Goal: Task Accomplishment & Management: Use online tool/utility

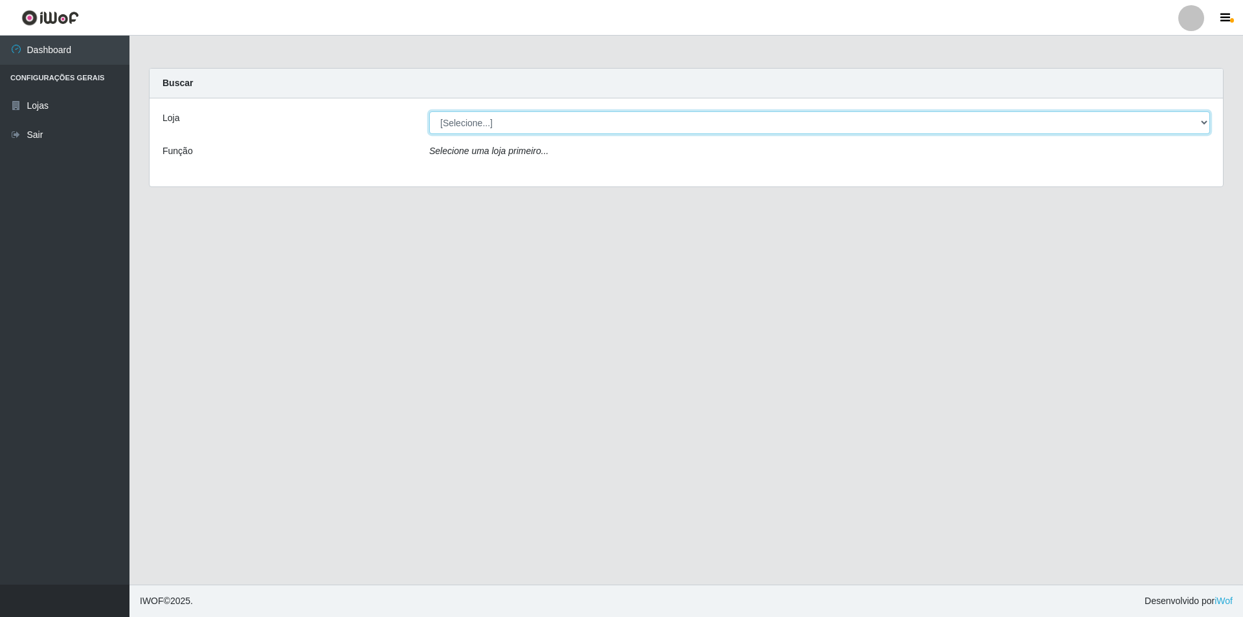
click at [513, 121] on select "[Selecione...] Atacado Vem - [STREET_ADDRESS]" at bounding box center [819, 122] width 781 height 23
select select "449"
click at [429, 111] on select "[Selecione...] Atacado Vem - [STREET_ADDRESS]" at bounding box center [819, 122] width 781 height 23
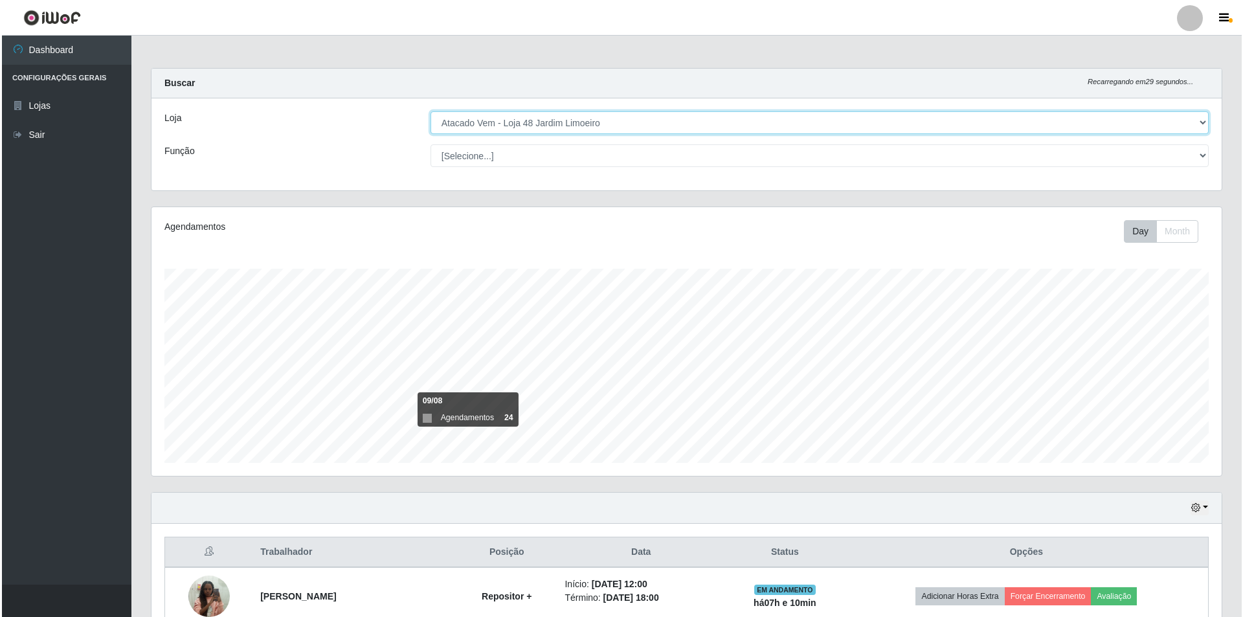
scroll to position [324, 0]
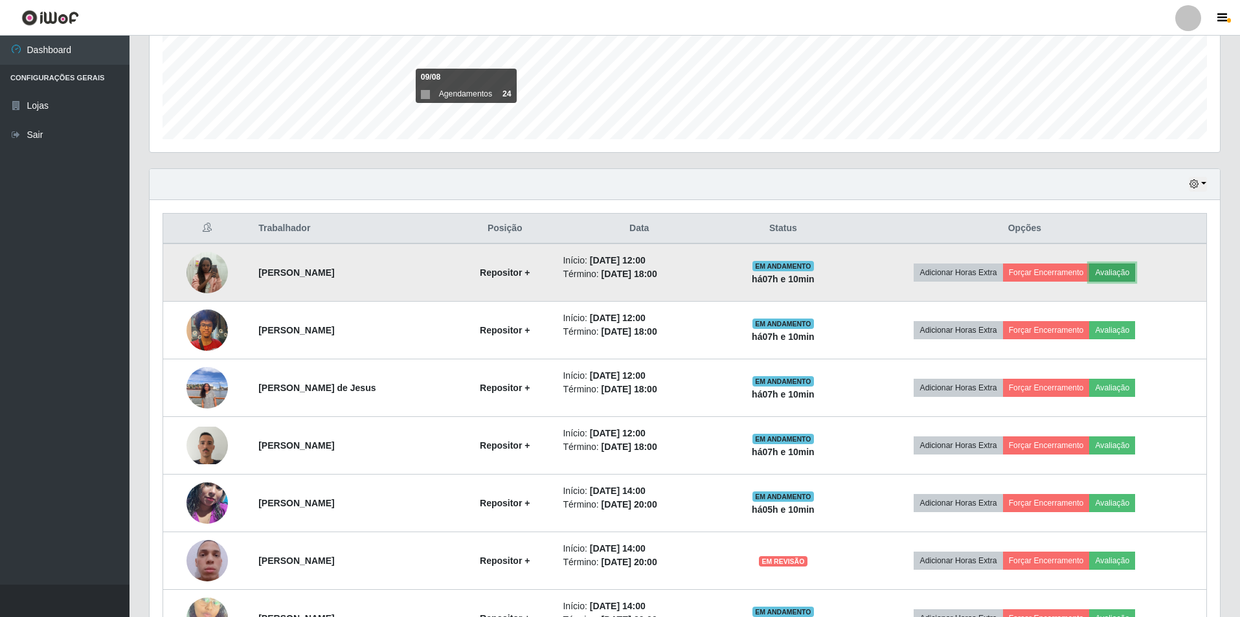
click at [1117, 270] on button "Avaliação" at bounding box center [1112, 273] width 46 height 18
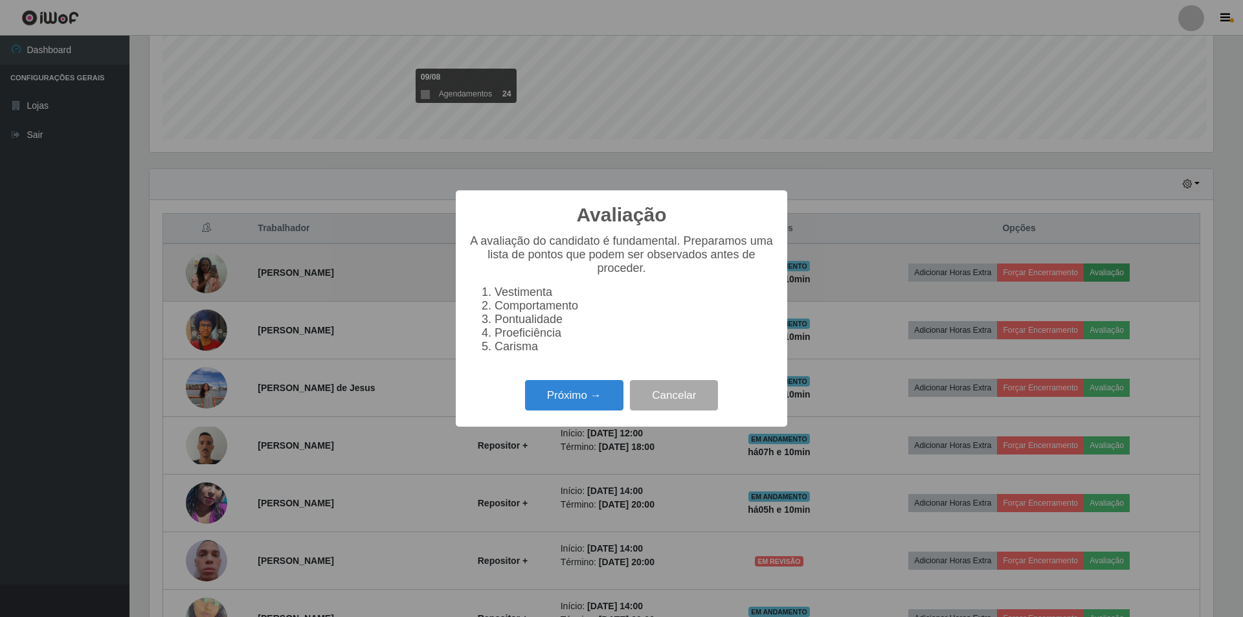
scroll to position [269, 1064]
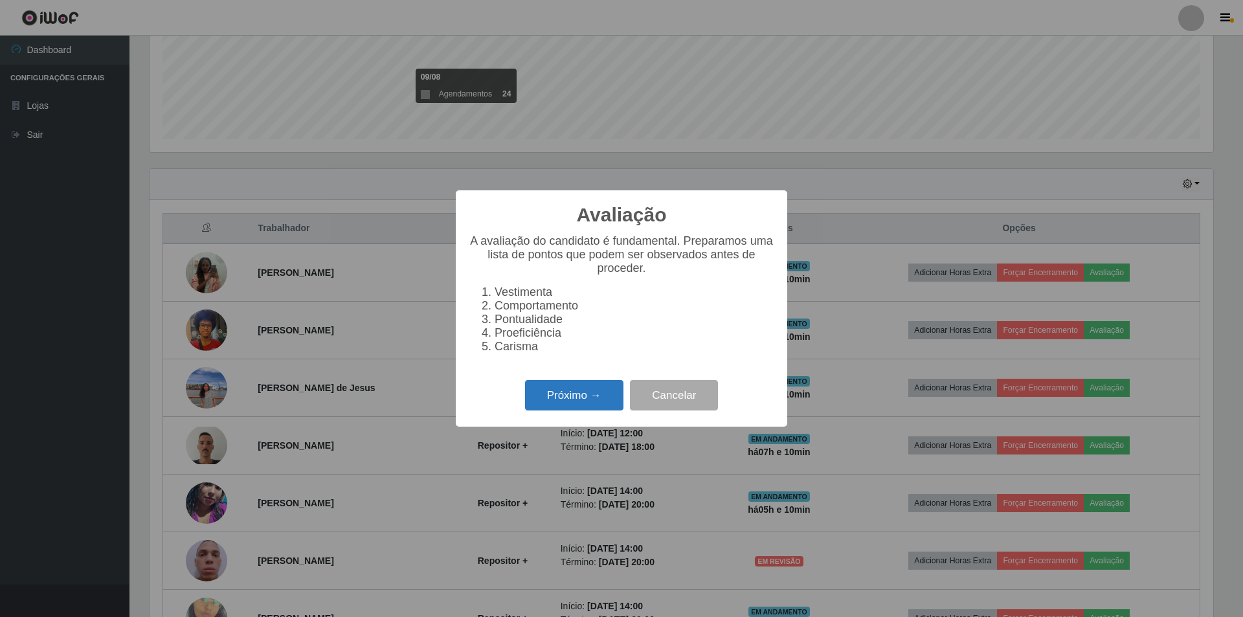
click at [558, 403] on button "Próximo →" at bounding box center [574, 395] width 98 height 30
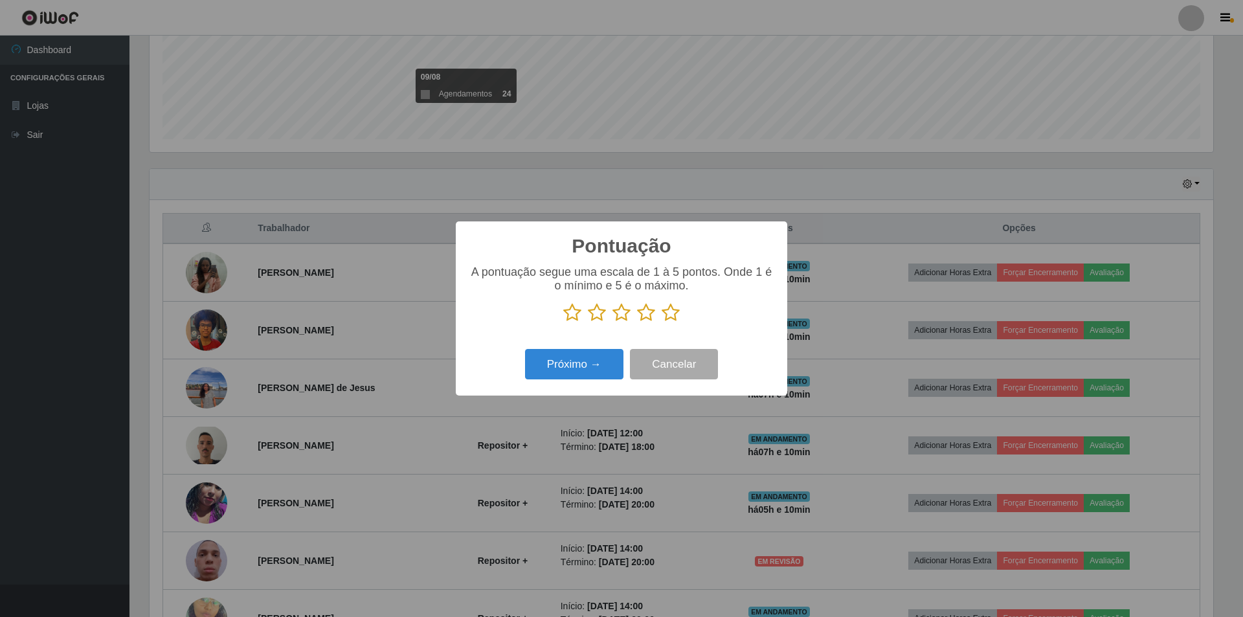
click at [621, 316] on icon at bounding box center [622, 312] width 18 height 19
click at [613, 322] on input "radio" at bounding box center [613, 322] width 0 height 0
click at [561, 373] on button "Próximo →" at bounding box center [574, 364] width 98 height 30
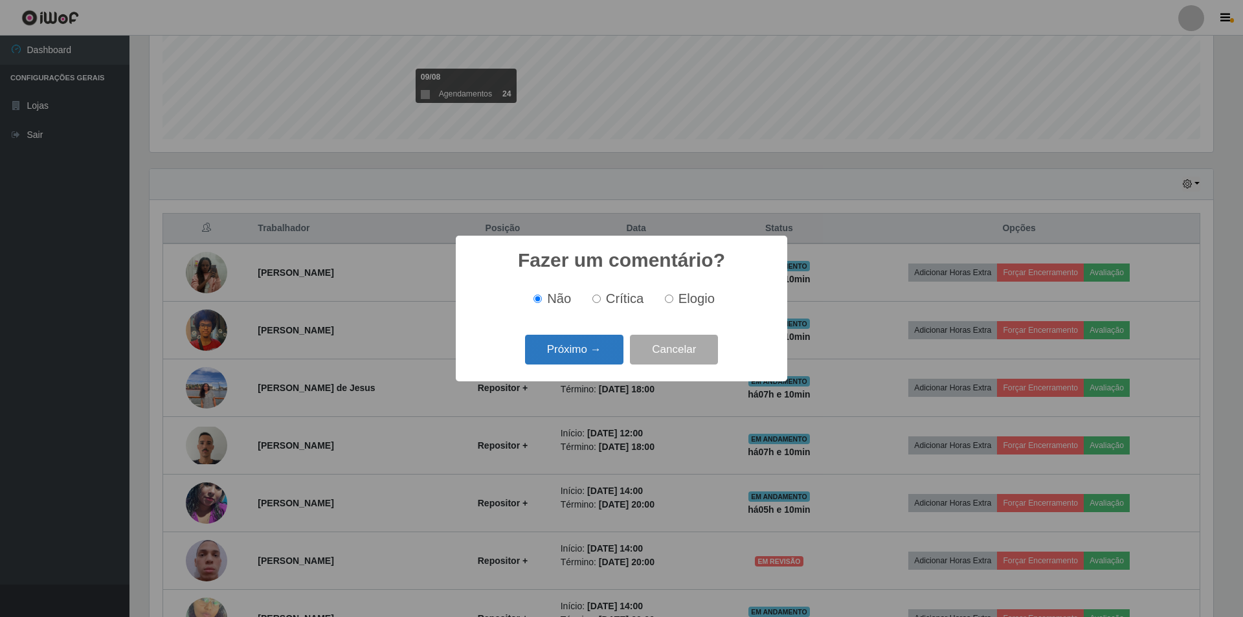
click at [559, 359] on button "Próximo →" at bounding box center [574, 350] width 98 height 30
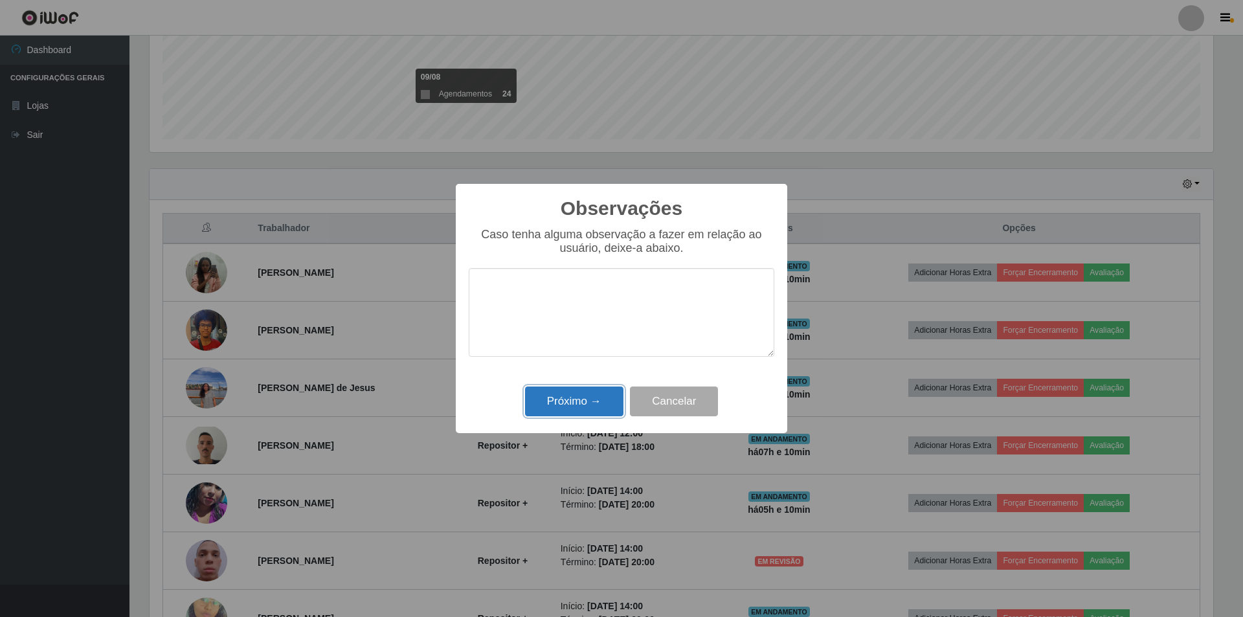
click at [570, 396] on button "Próximo →" at bounding box center [574, 402] width 98 height 30
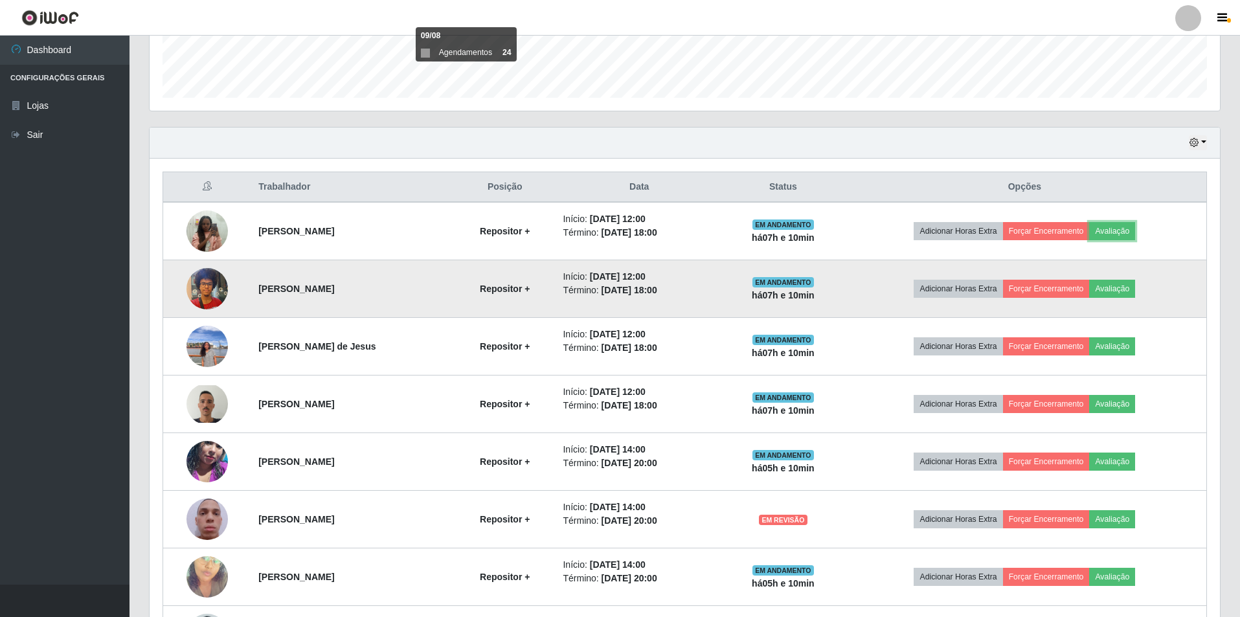
scroll to position [389, 0]
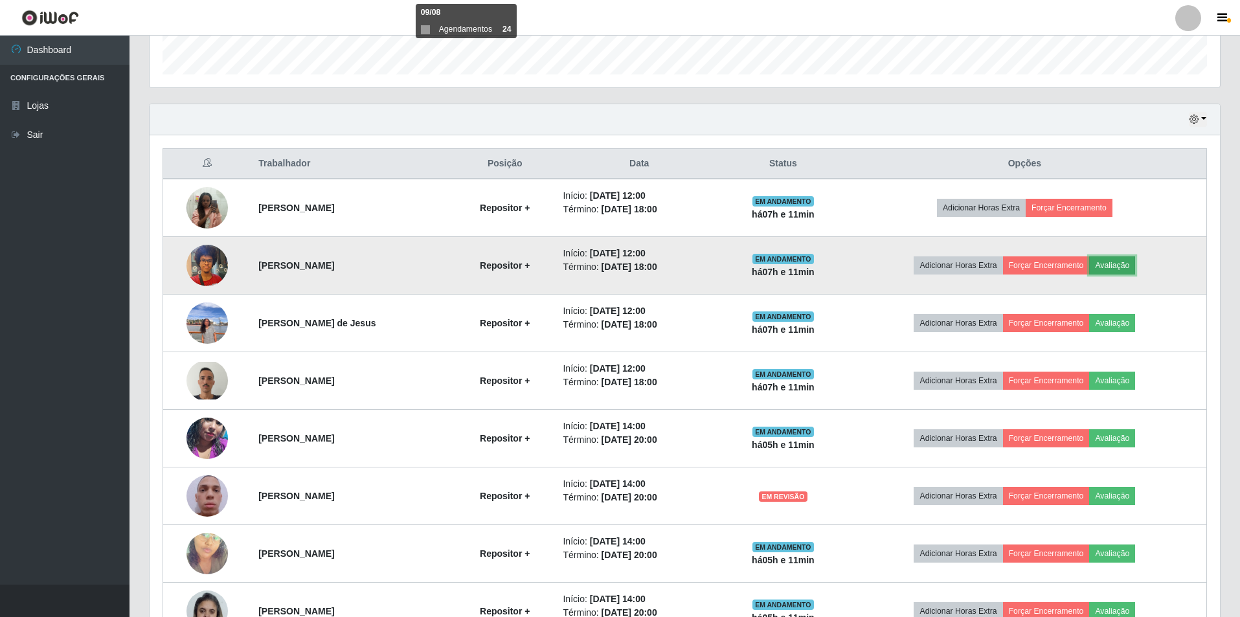
click at [1135, 256] on button "Avaliação" at bounding box center [1112, 265] width 46 height 18
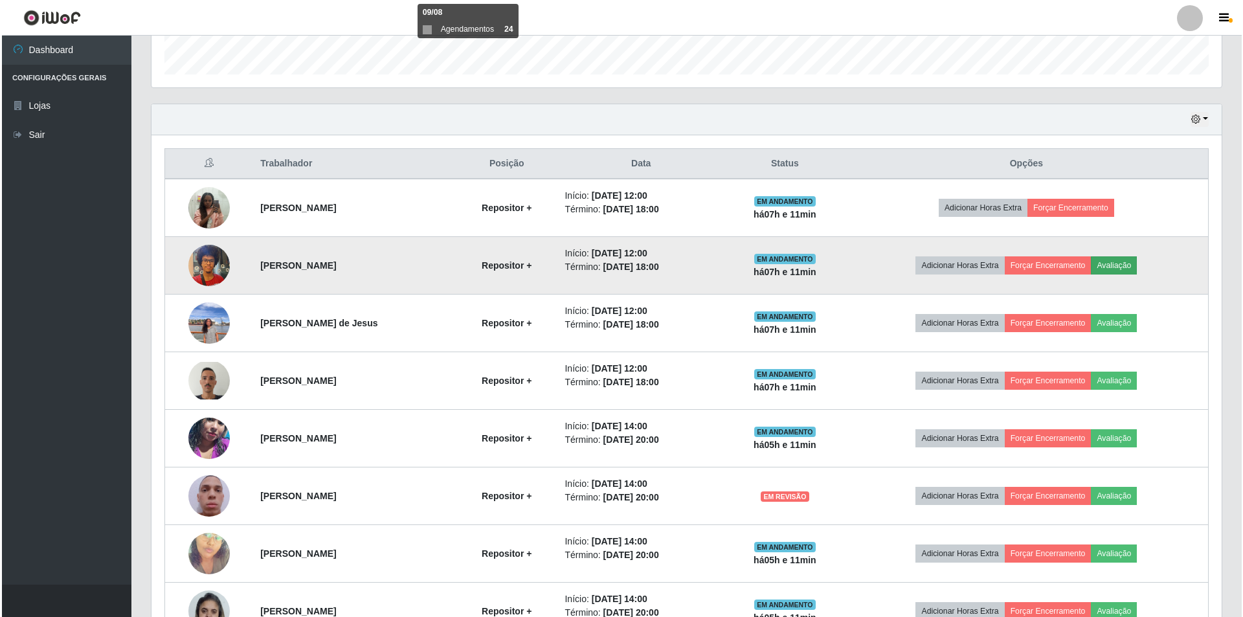
scroll to position [269, 1064]
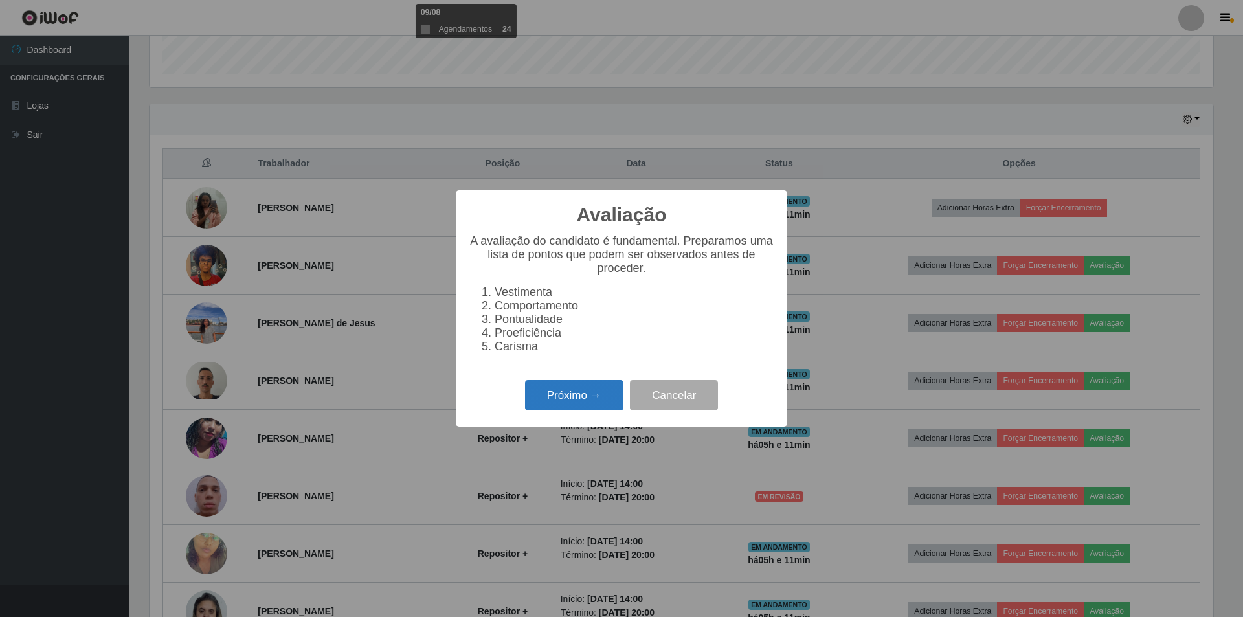
click at [597, 397] on button "Próximo →" at bounding box center [574, 395] width 98 height 30
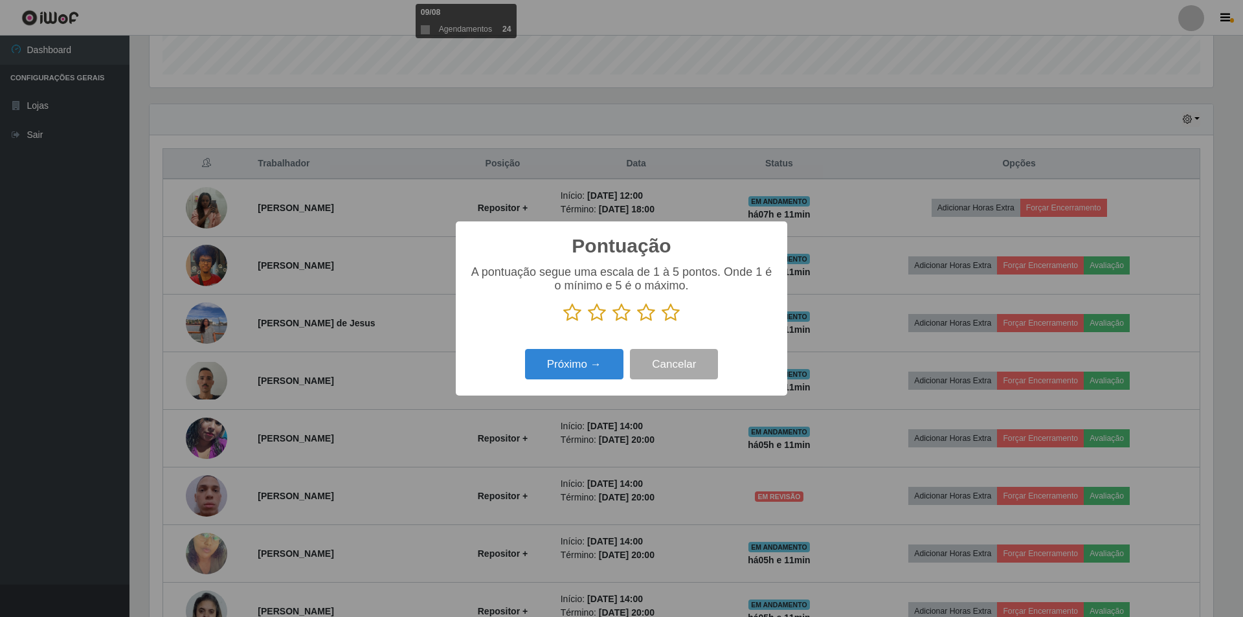
click at [624, 317] on icon at bounding box center [622, 312] width 18 height 19
click at [613, 322] on input "radio" at bounding box center [613, 322] width 0 height 0
click at [571, 367] on button "Próximo →" at bounding box center [574, 364] width 98 height 30
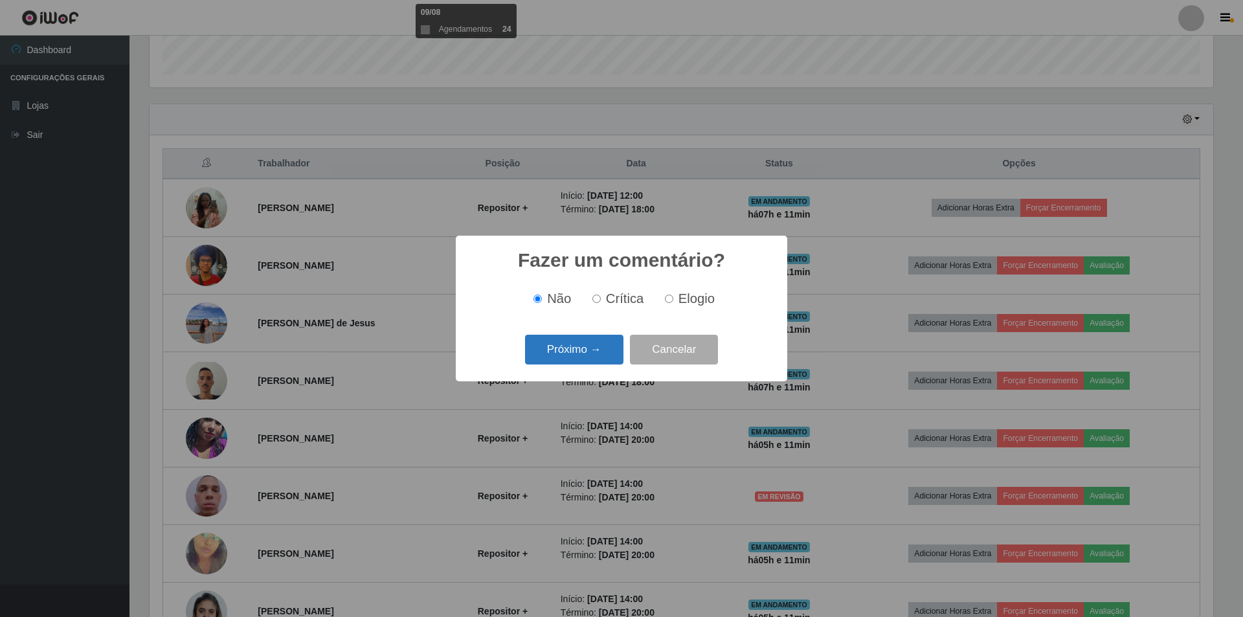
click at [578, 349] on button "Próximo →" at bounding box center [574, 350] width 98 height 30
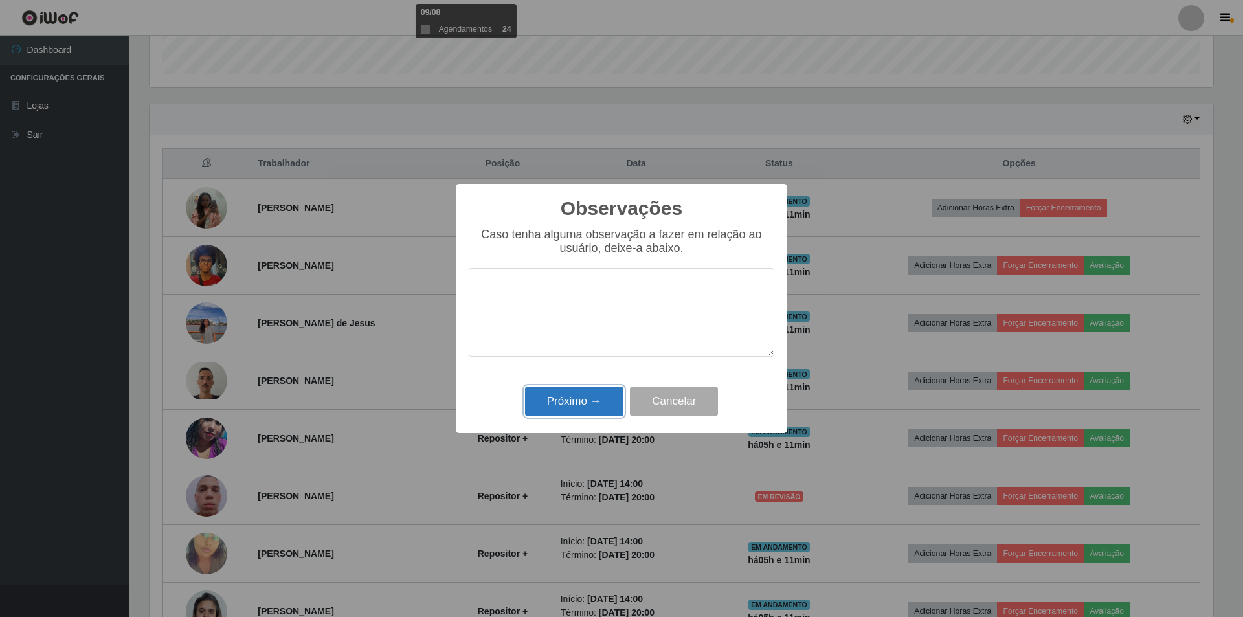
click at [569, 394] on button "Próximo →" at bounding box center [574, 402] width 98 height 30
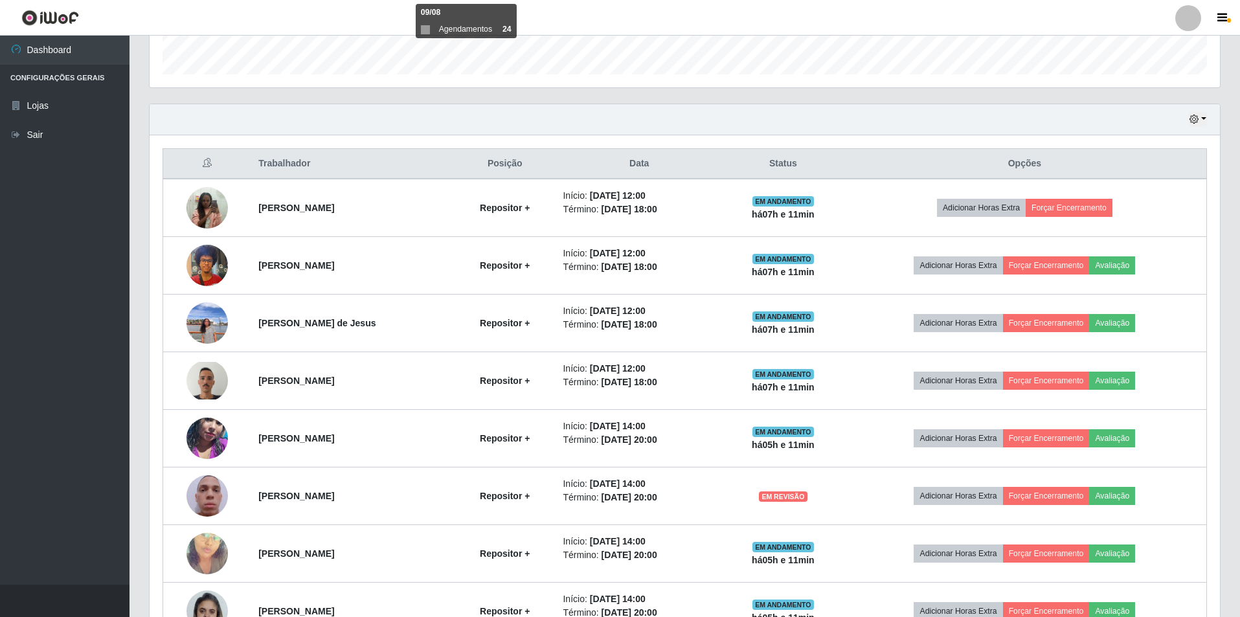
scroll to position [269, 1070]
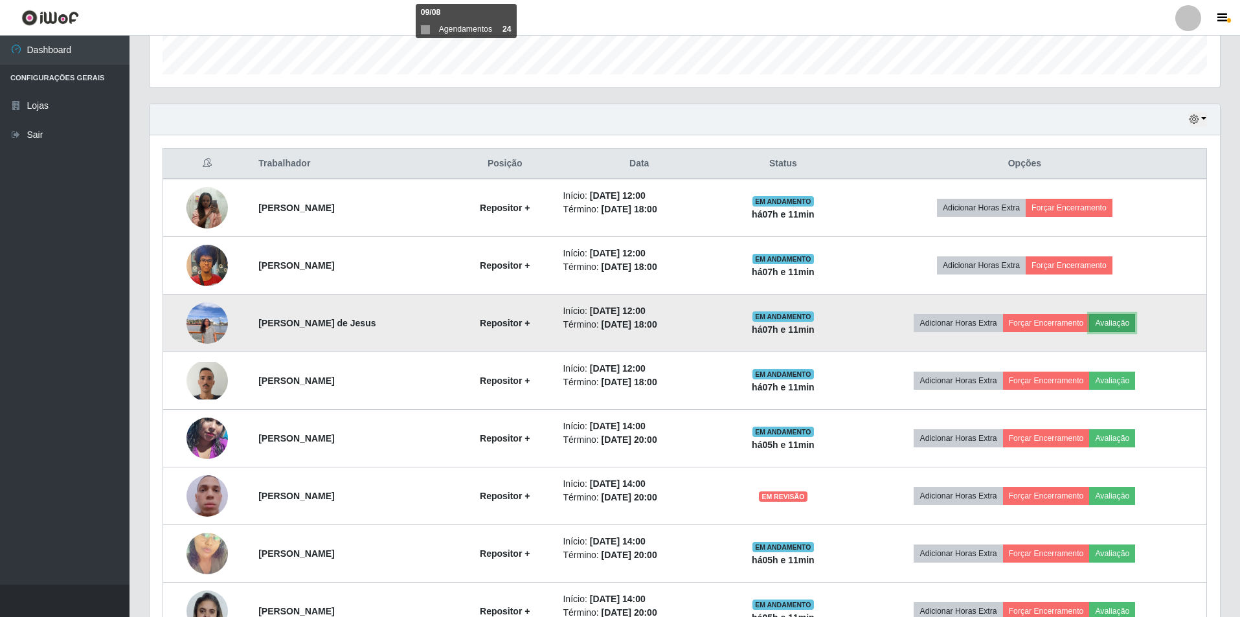
click at [1122, 325] on button "Avaliação" at bounding box center [1112, 323] width 46 height 18
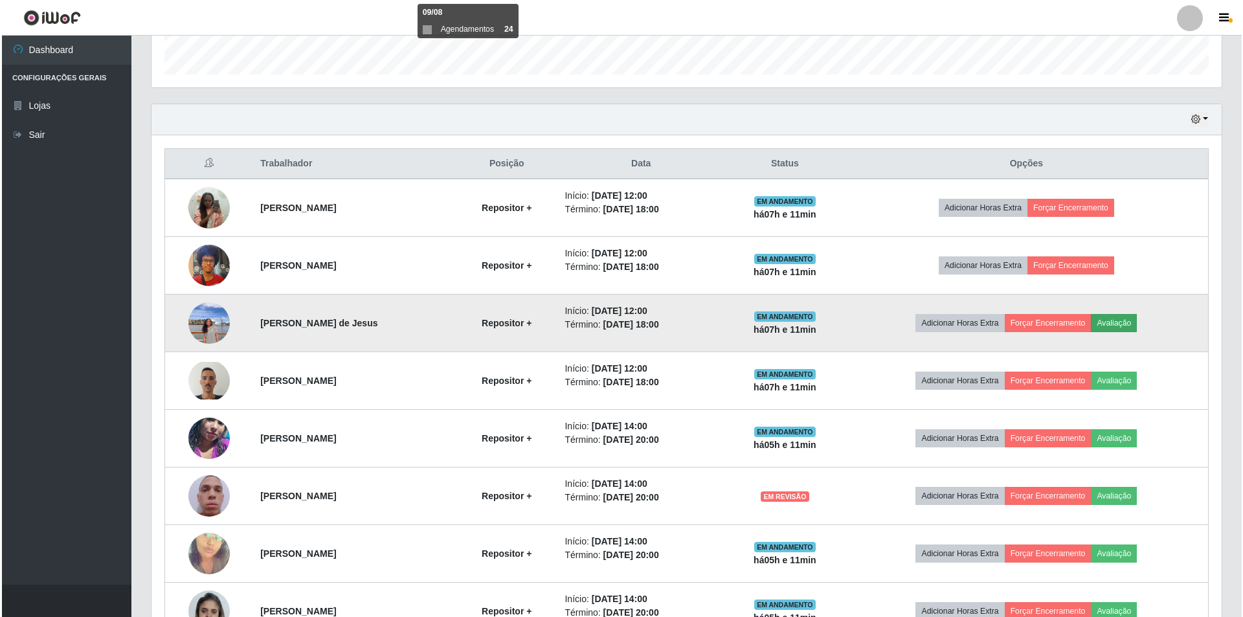
scroll to position [269, 1064]
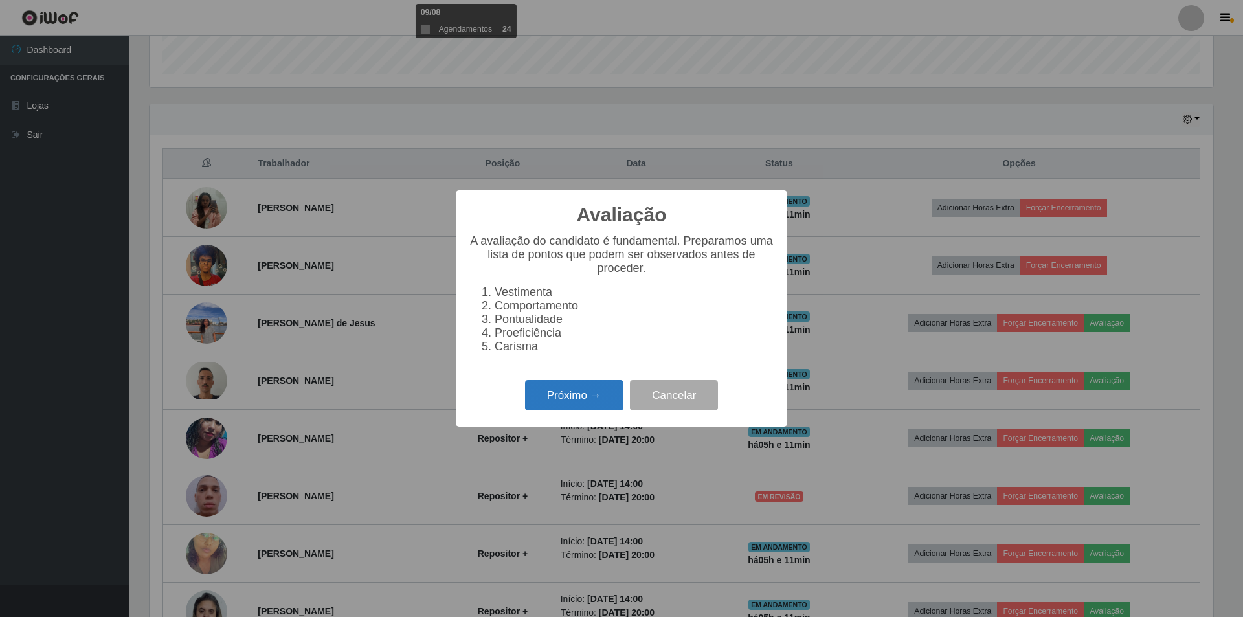
click at [596, 400] on button "Próximo →" at bounding box center [574, 395] width 98 height 30
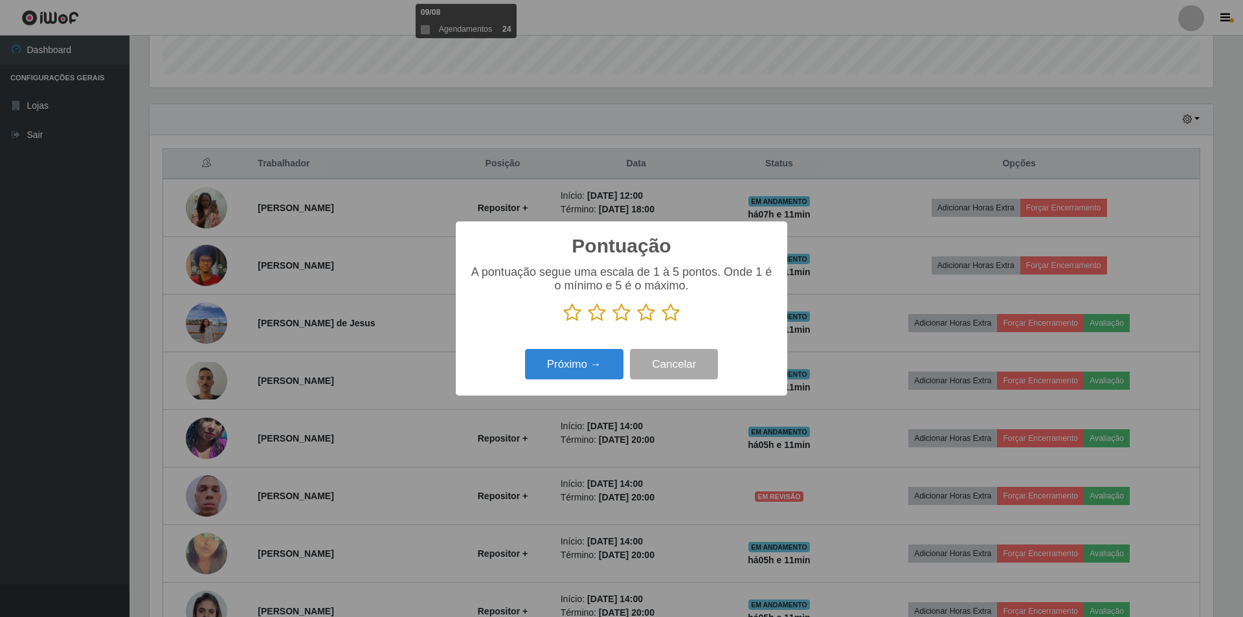
scroll to position [647266, 646471]
click at [619, 319] on icon at bounding box center [622, 312] width 18 height 19
click at [613, 322] on input "radio" at bounding box center [613, 322] width 0 height 0
click at [602, 366] on button "Próximo →" at bounding box center [574, 364] width 98 height 30
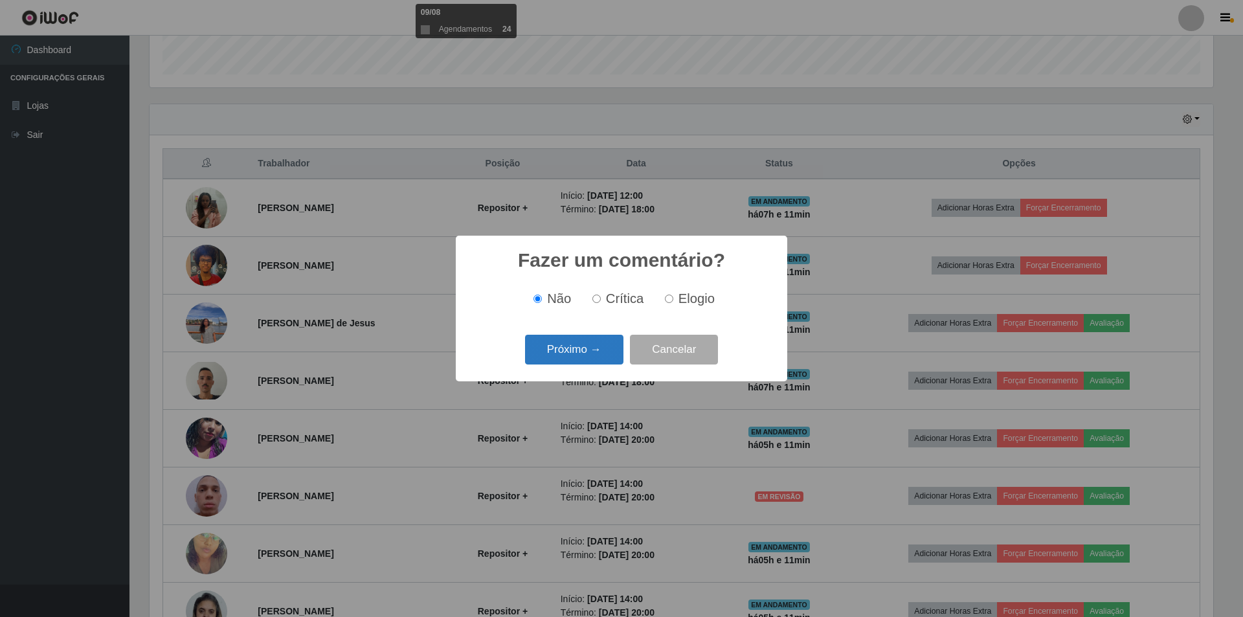
click at [583, 355] on button "Próximo →" at bounding box center [574, 350] width 98 height 30
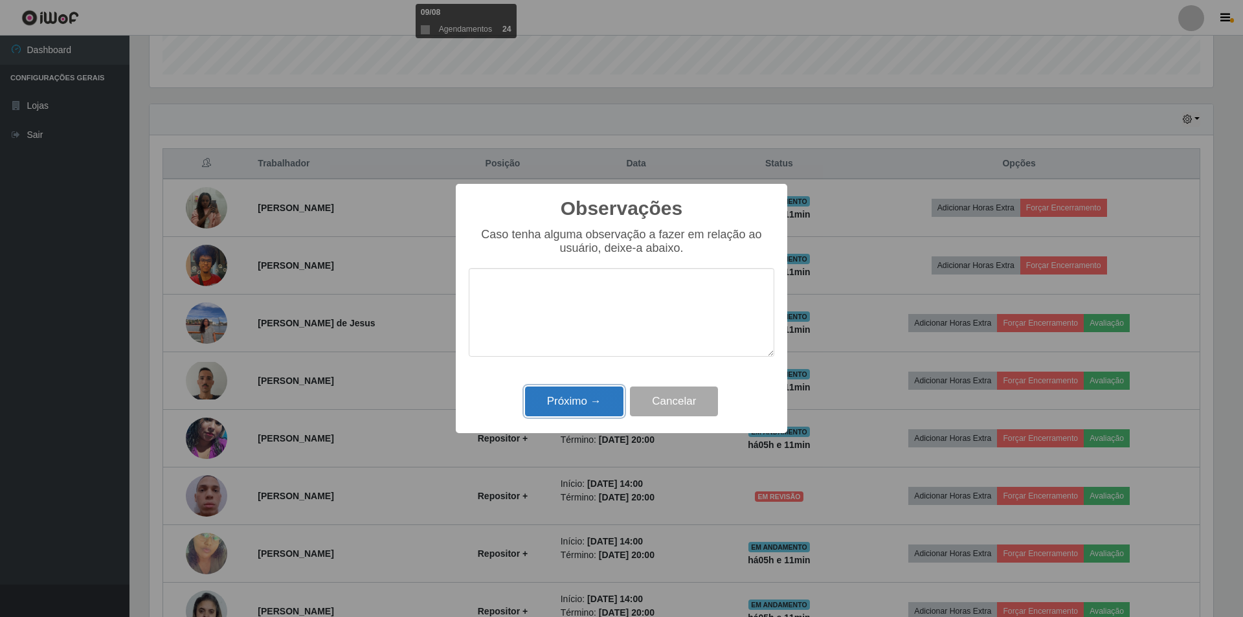
click at [559, 398] on button "Próximo →" at bounding box center [574, 402] width 98 height 30
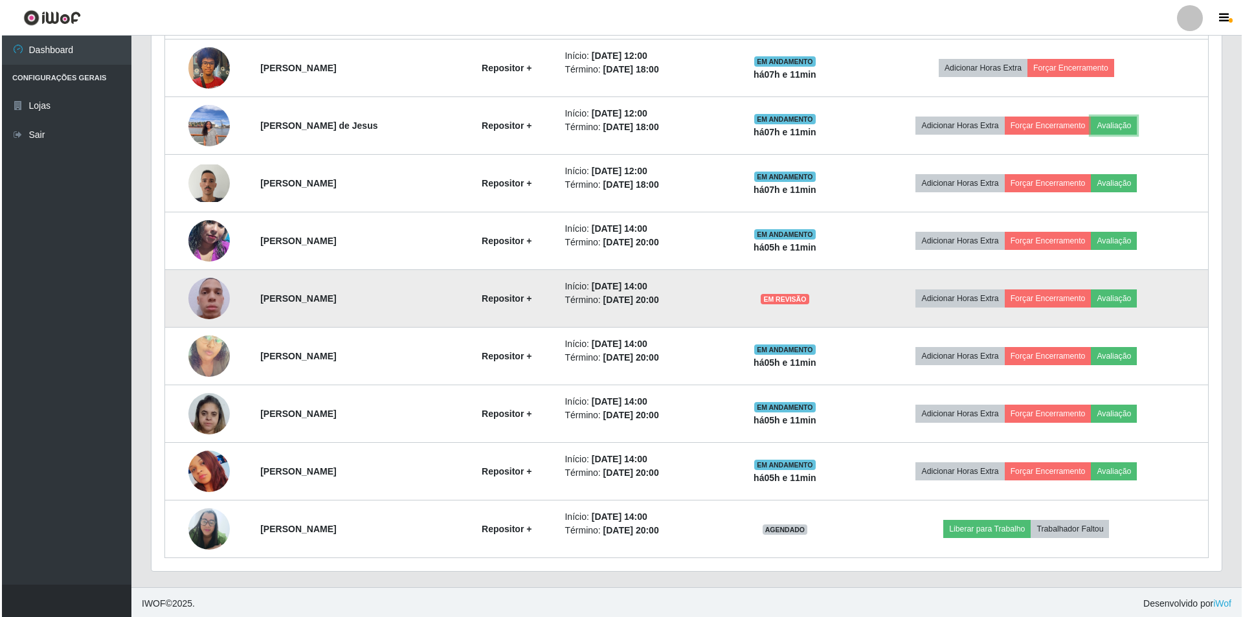
scroll to position [589, 0]
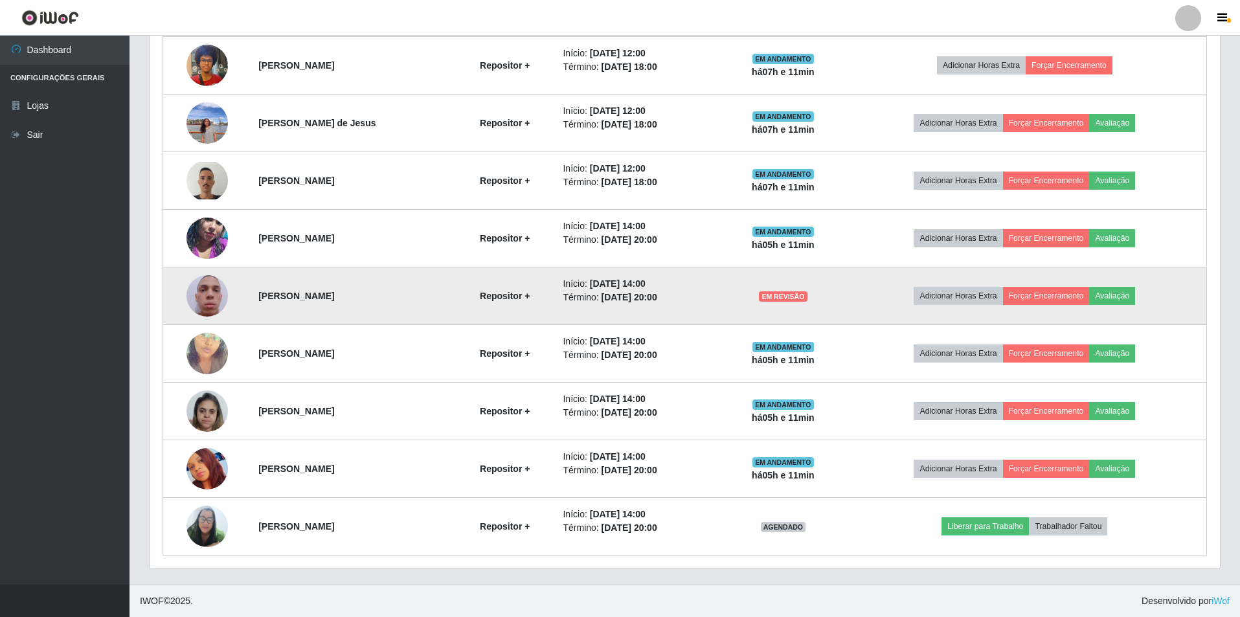
click at [201, 298] on img at bounding box center [206, 296] width 41 height 74
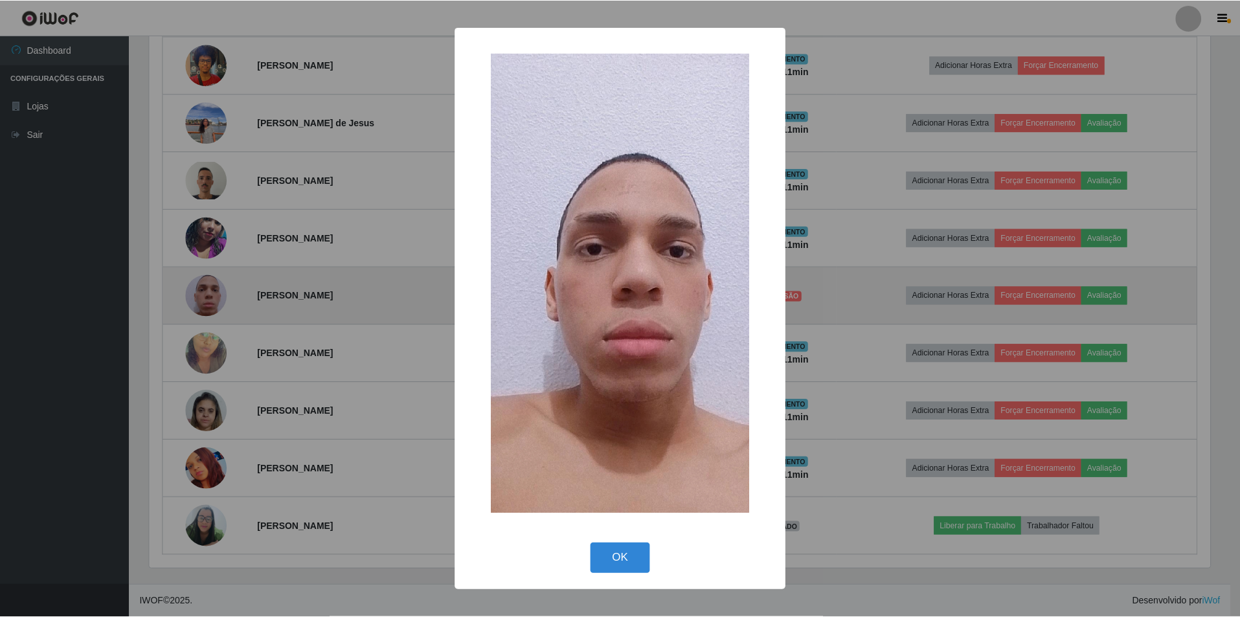
scroll to position [269, 1064]
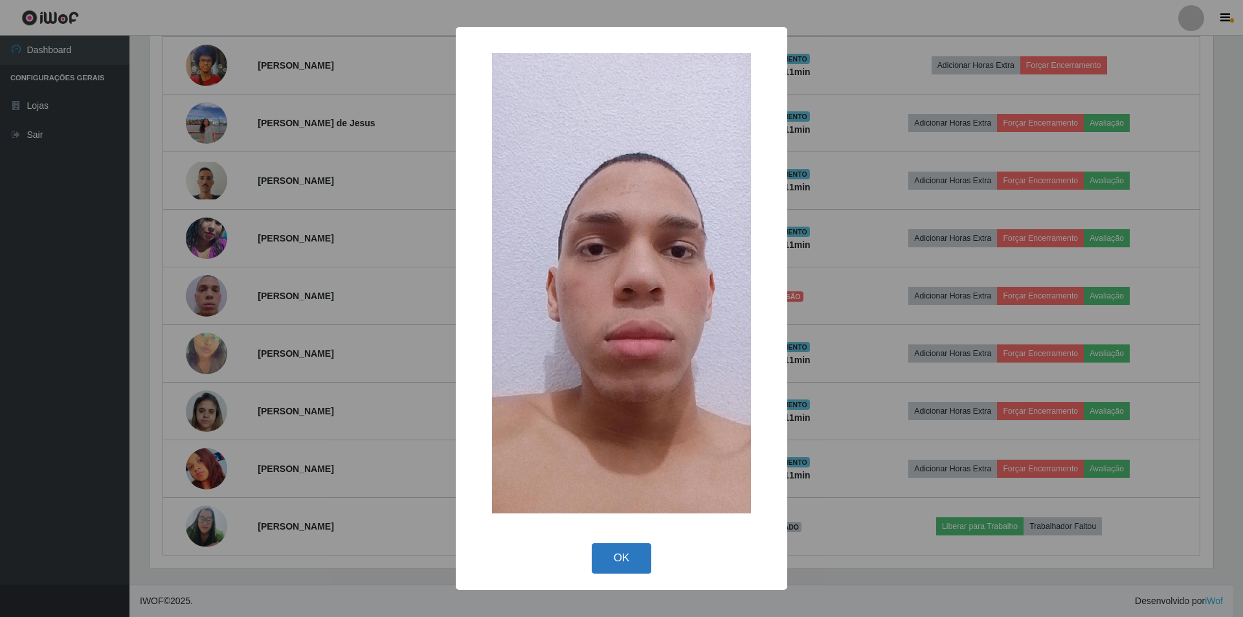
click at [603, 563] on button "OK" at bounding box center [622, 558] width 60 height 30
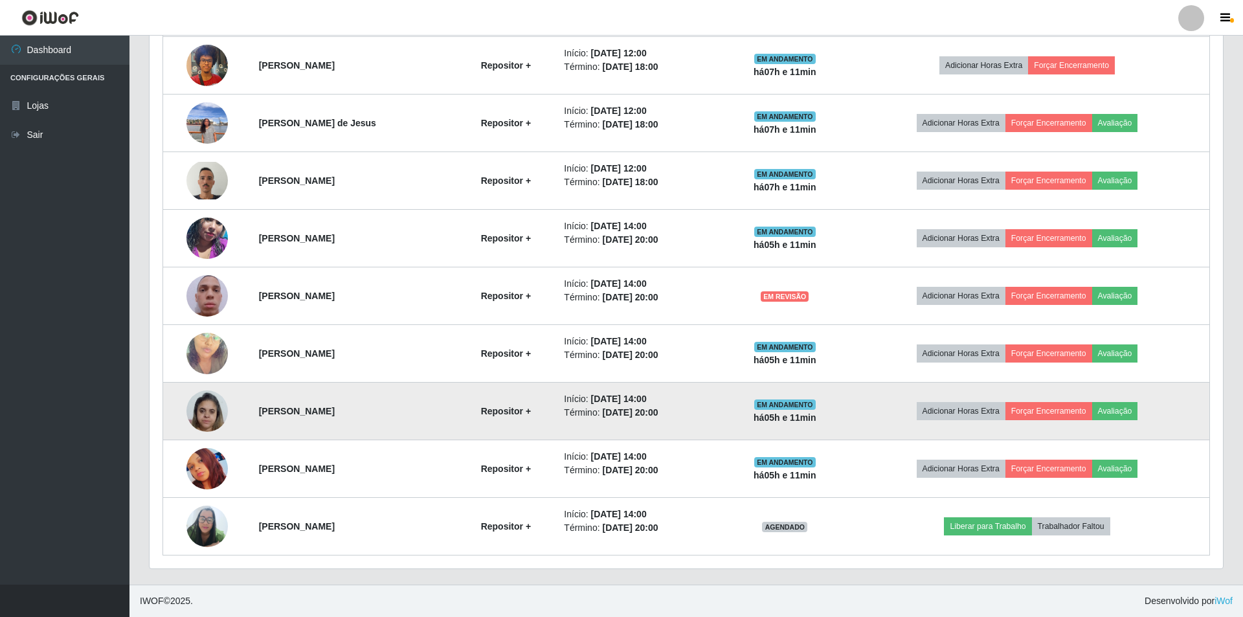
scroll to position [269, 1070]
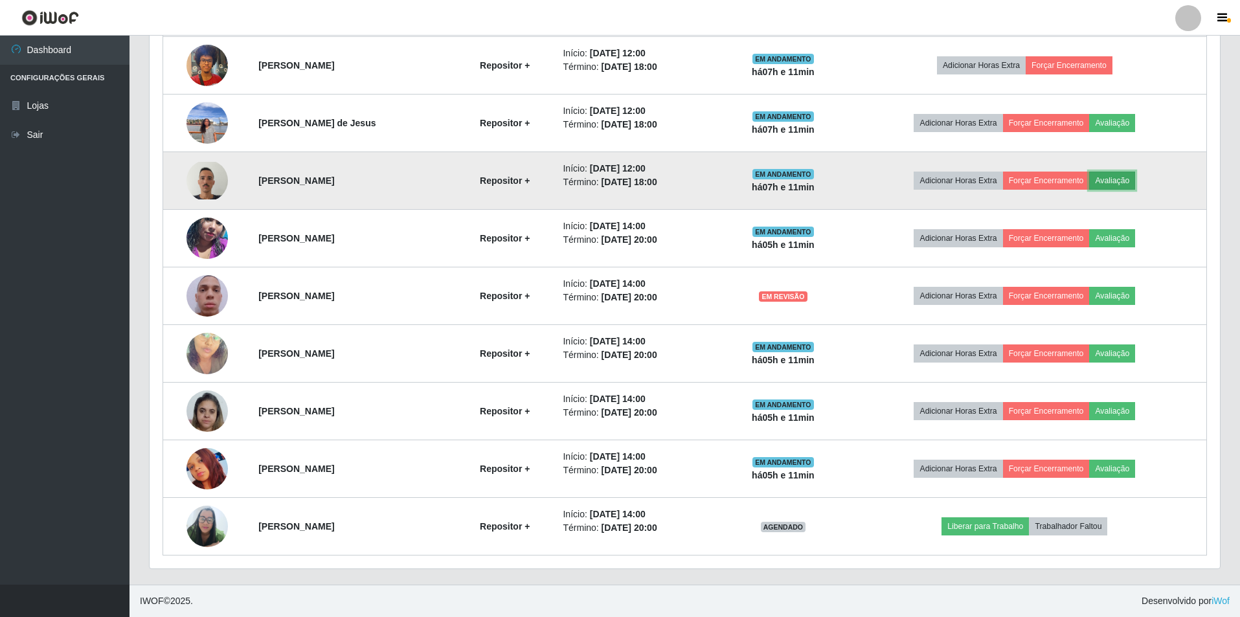
click at [1111, 179] on button "Avaliação" at bounding box center [1112, 181] width 46 height 18
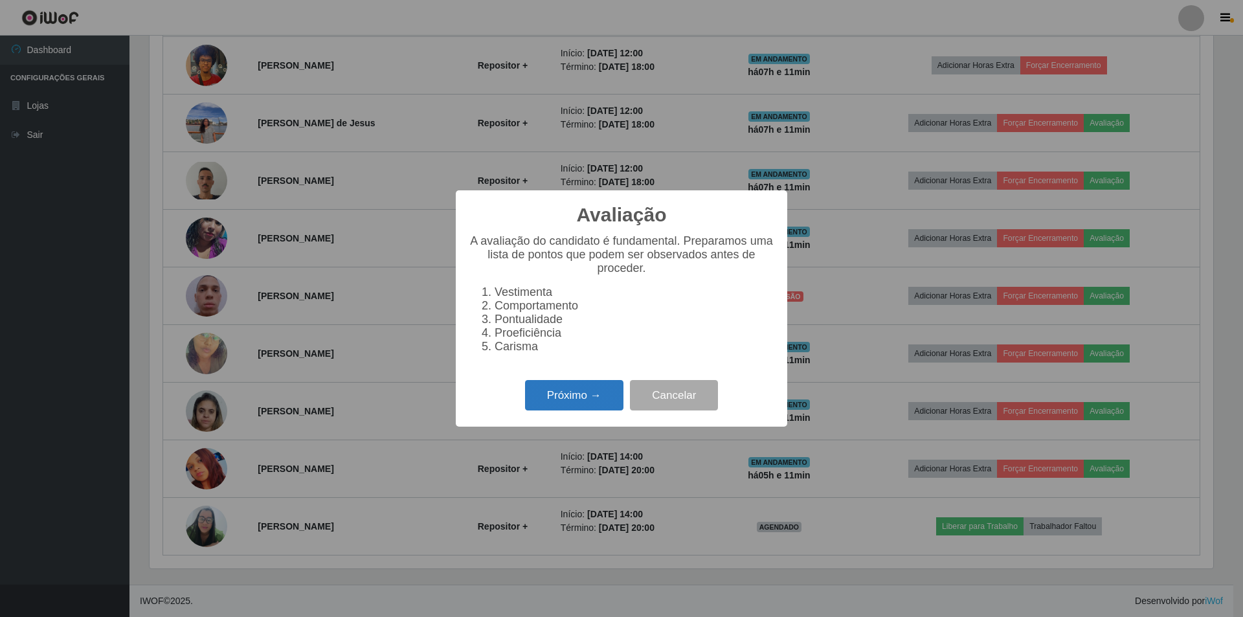
click at [567, 408] on button "Próximo →" at bounding box center [574, 395] width 98 height 30
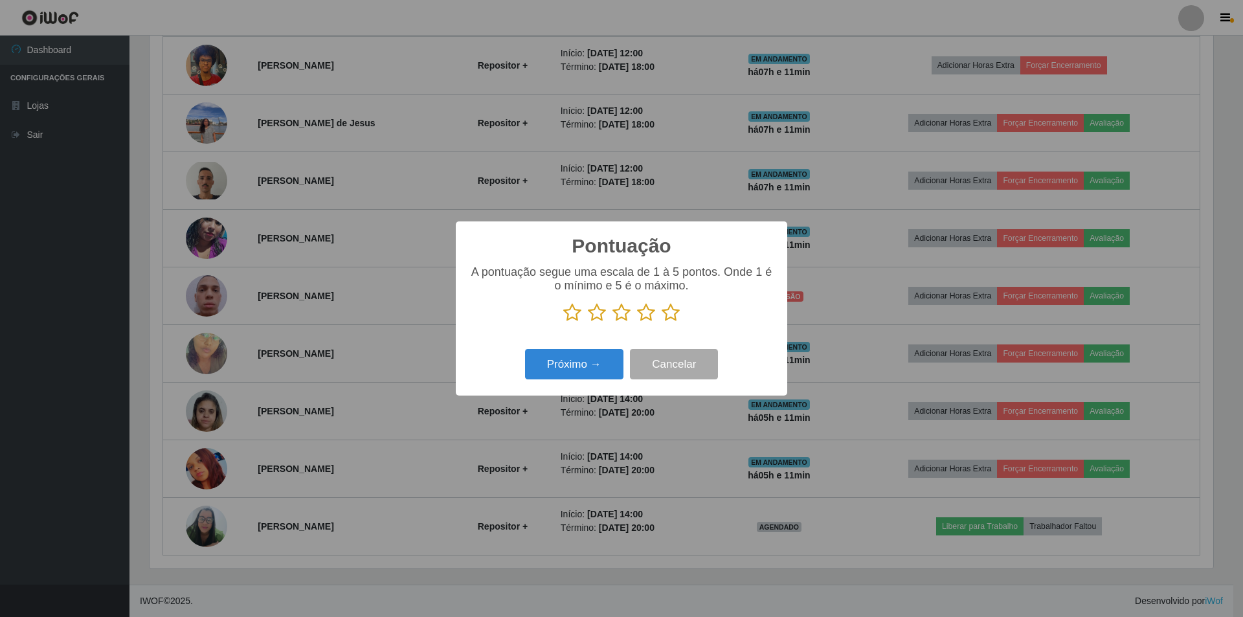
scroll to position [647266, 646471]
click at [622, 317] on icon at bounding box center [622, 312] width 18 height 19
click at [613, 322] on input "radio" at bounding box center [613, 322] width 0 height 0
click at [565, 364] on button "Próximo →" at bounding box center [574, 364] width 98 height 30
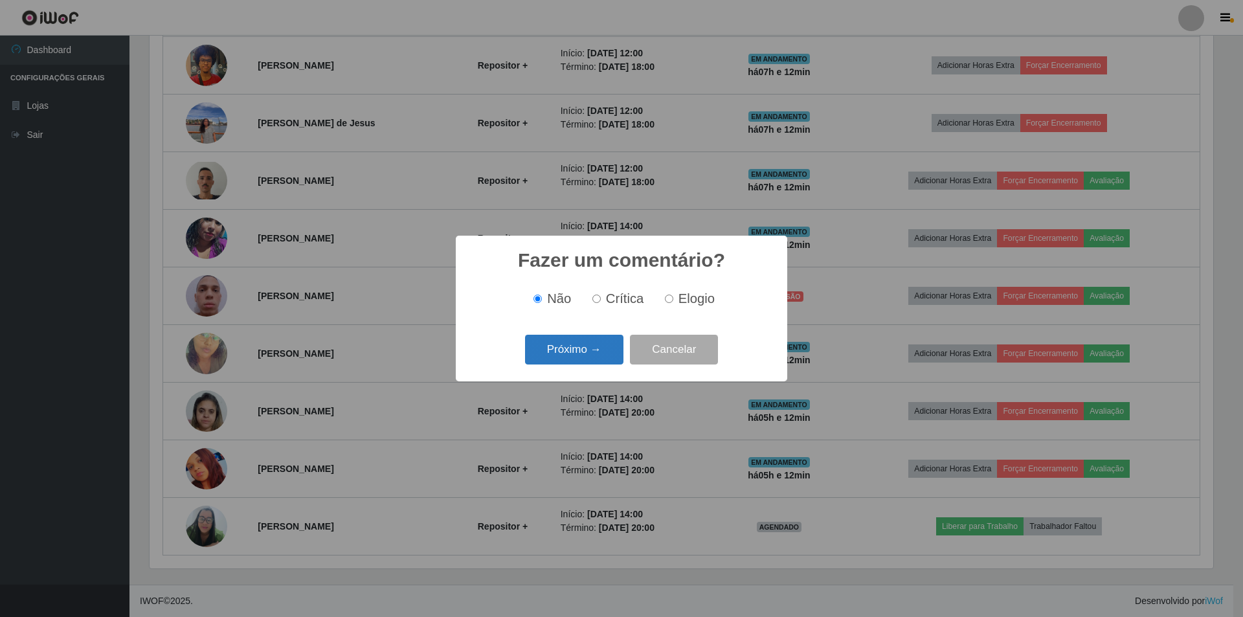
click at [576, 344] on button "Próximo →" at bounding box center [574, 350] width 98 height 30
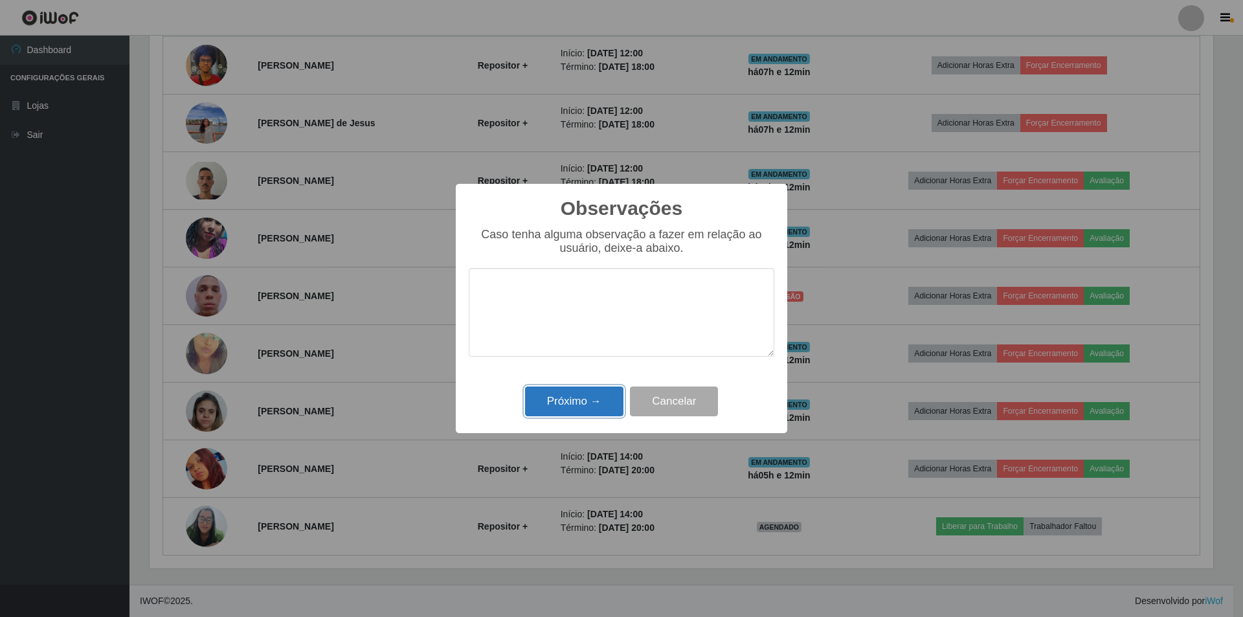
click at [566, 399] on button "Próximo →" at bounding box center [574, 402] width 98 height 30
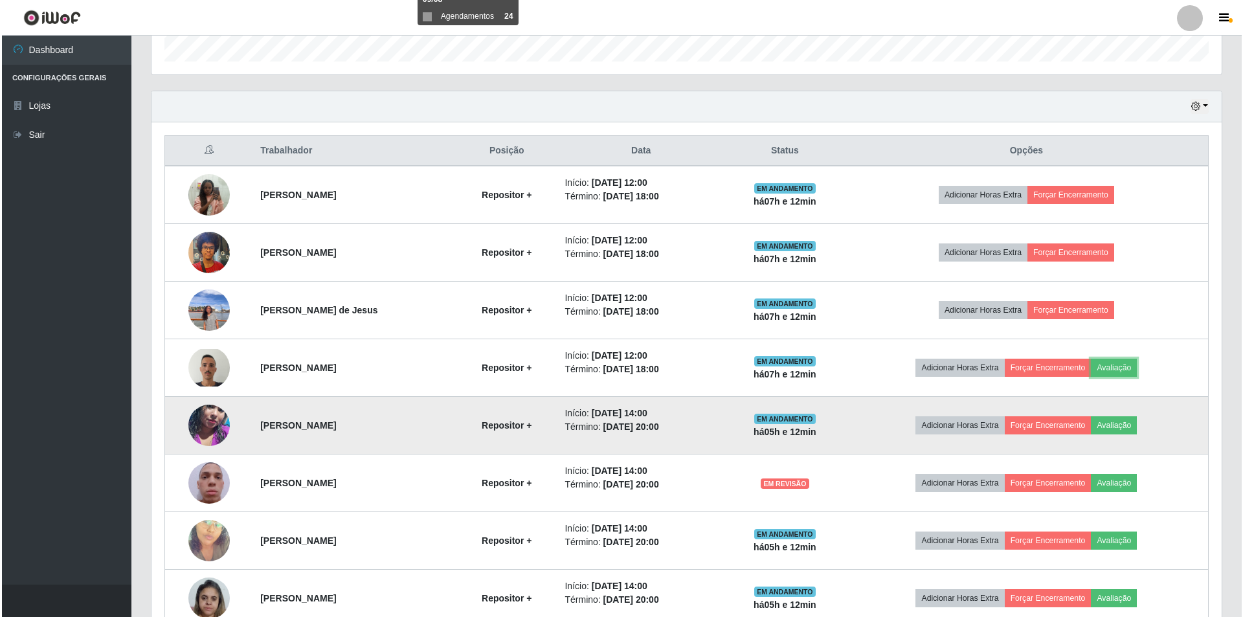
scroll to position [394, 0]
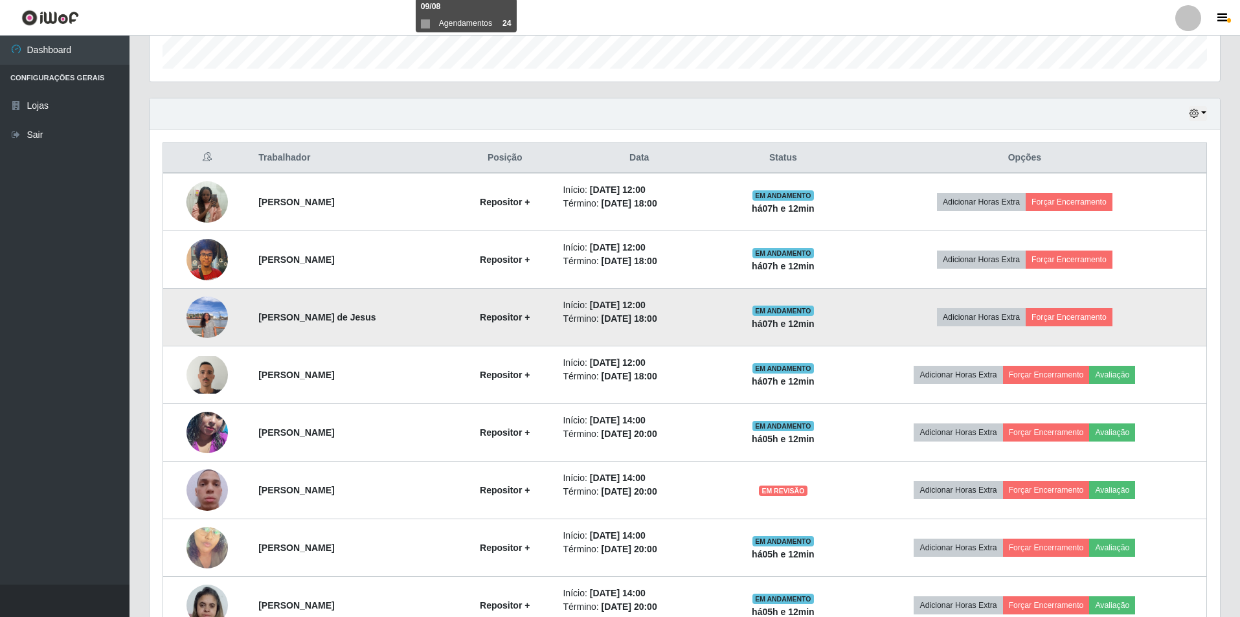
click at [203, 317] on img at bounding box center [206, 316] width 41 height 55
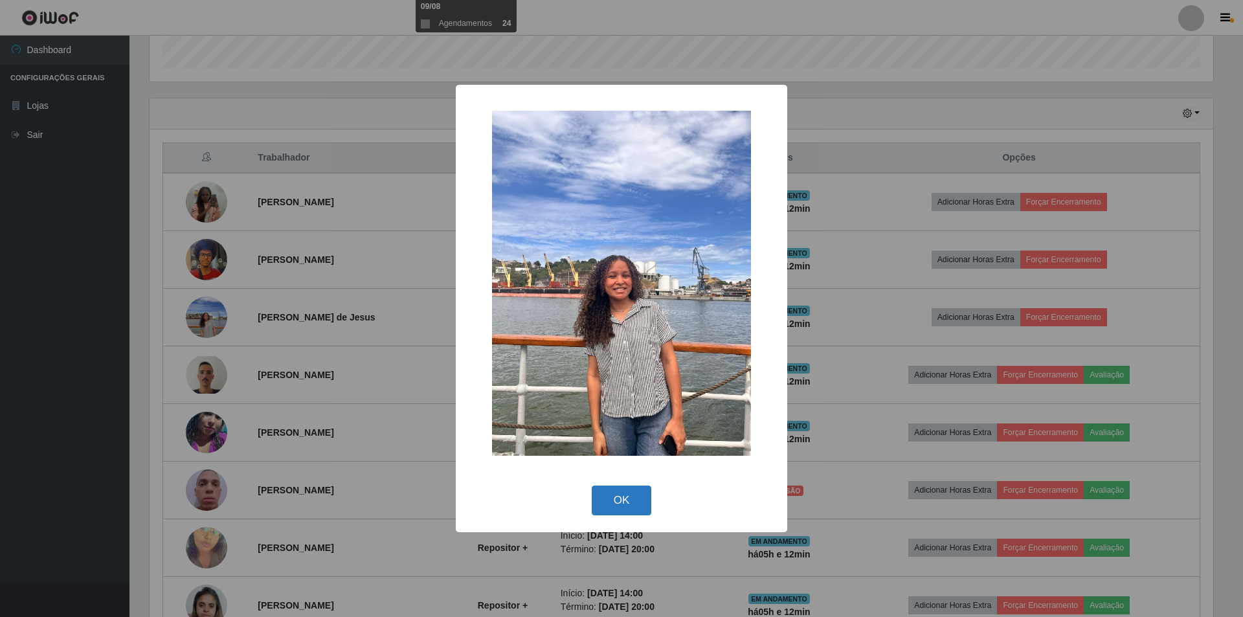
click at [626, 509] on button "OK" at bounding box center [622, 501] width 60 height 30
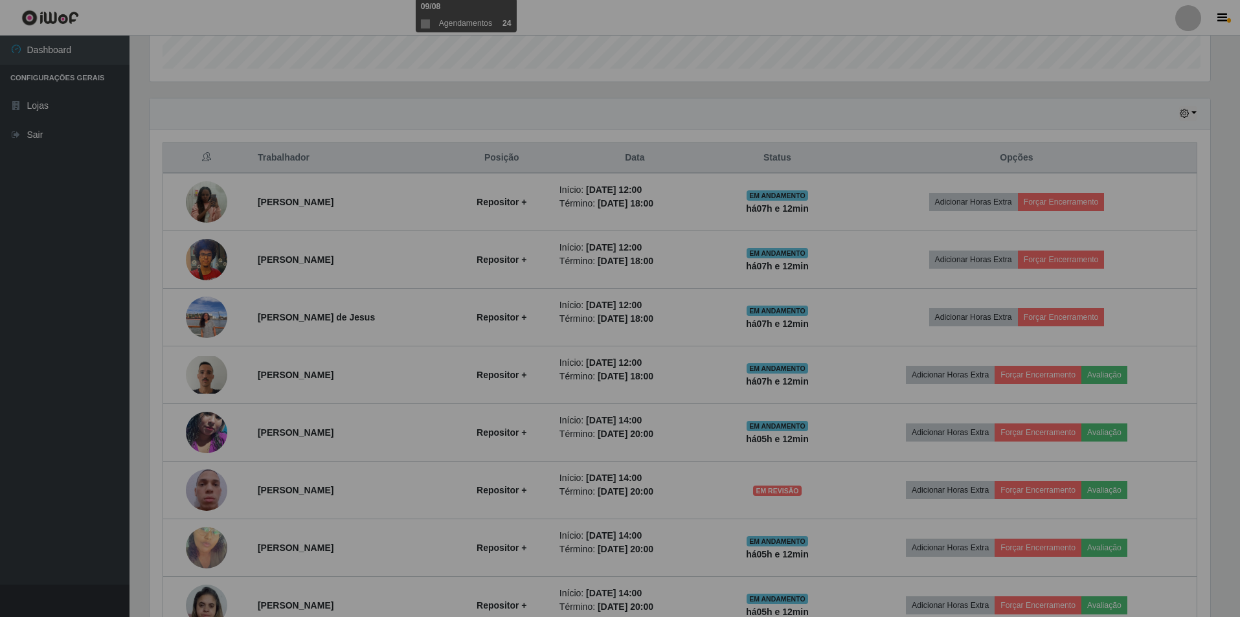
scroll to position [269, 1070]
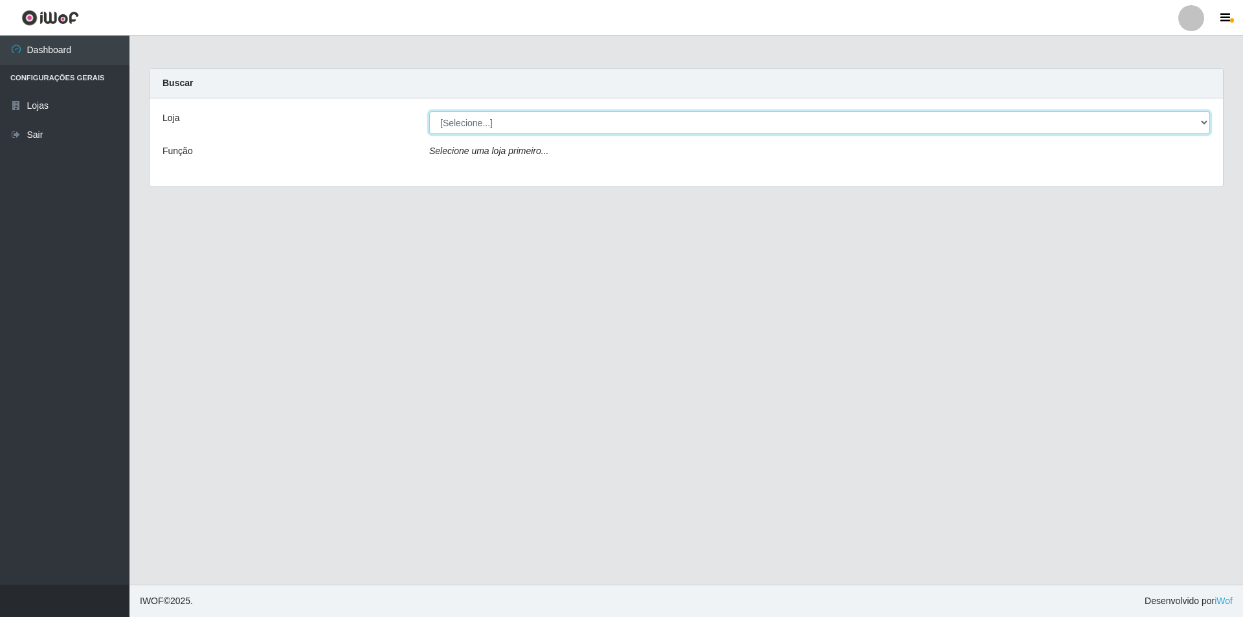
click at [475, 126] on select "[Selecione...] Atacado Vem - [STREET_ADDRESS]" at bounding box center [819, 122] width 781 height 23
select select "449"
click at [429, 111] on select "[Selecione...] Atacado Vem - [STREET_ADDRESS]" at bounding box center [819, 122] width 781 height 23
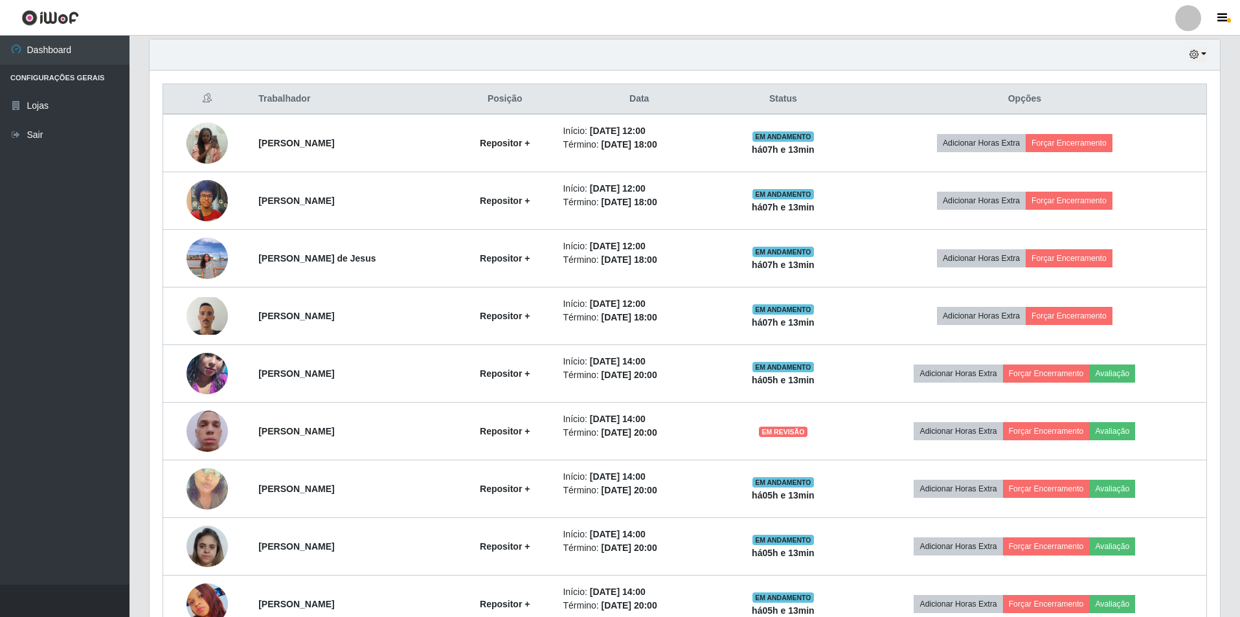
scroll to position [589, 0]
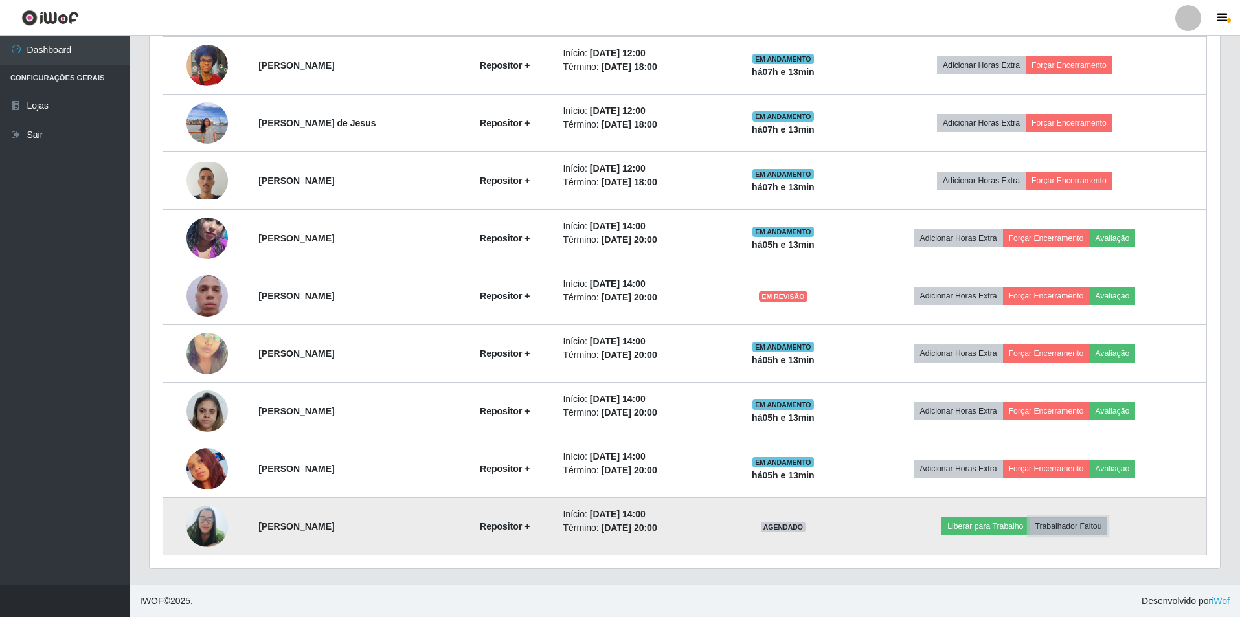
click at [1080, 525] on button "Trabalhador Faltou" at bounding box center [1068, 526] width 78 height 18
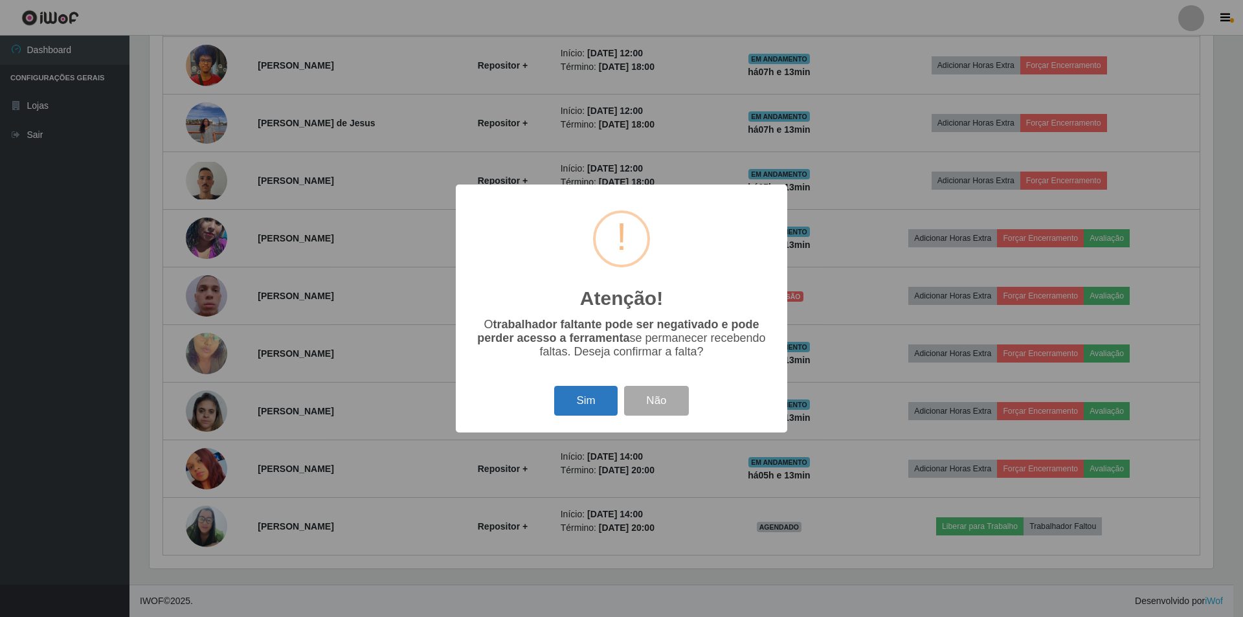
click at [579, 409] on button "Sim" at bounding box center [585, 401] width 63 height 30
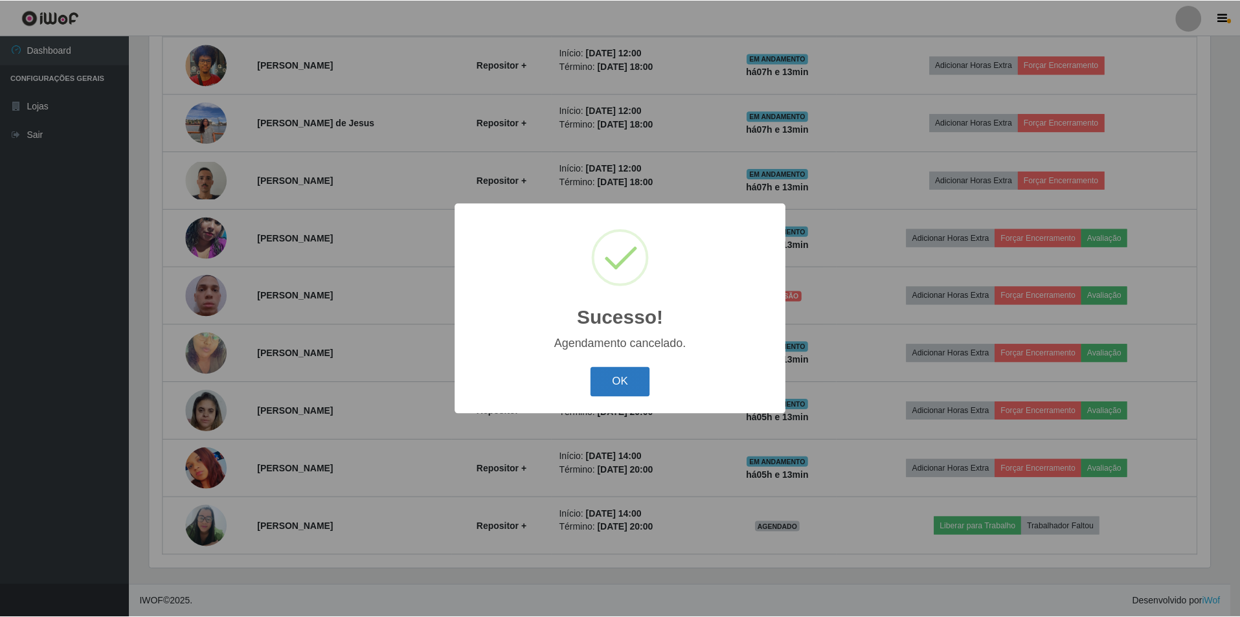
scroll to position [531, 0]
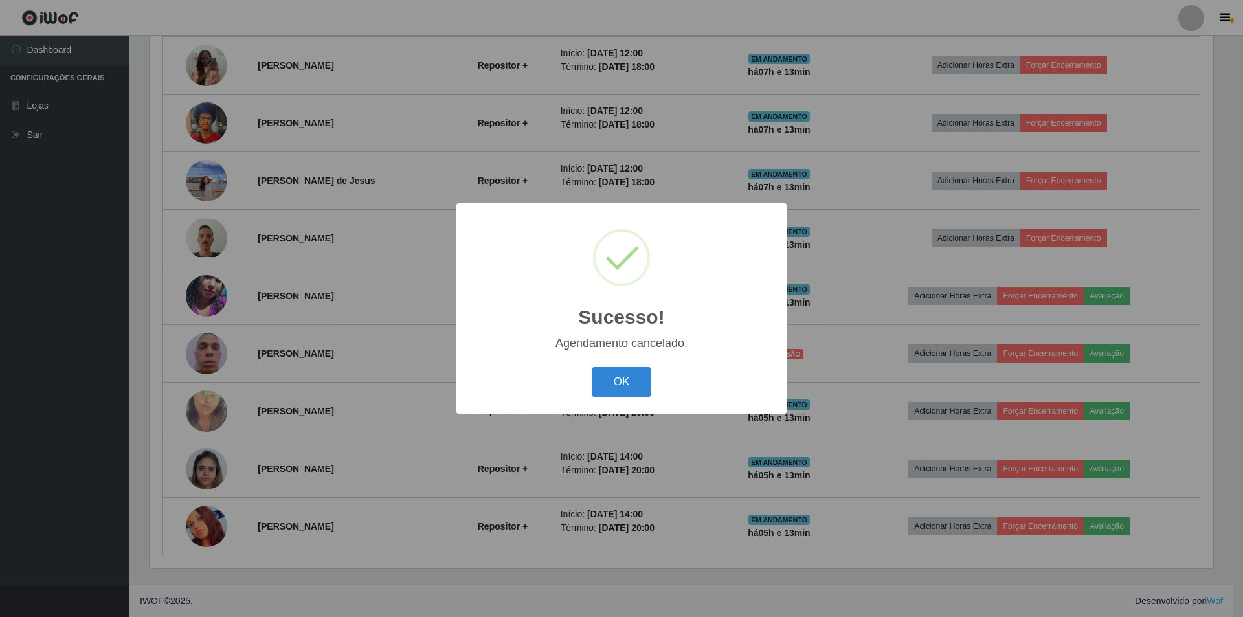
click at [624, 382] on button "OK" at bounding box center [622, 382] width 60 height 30
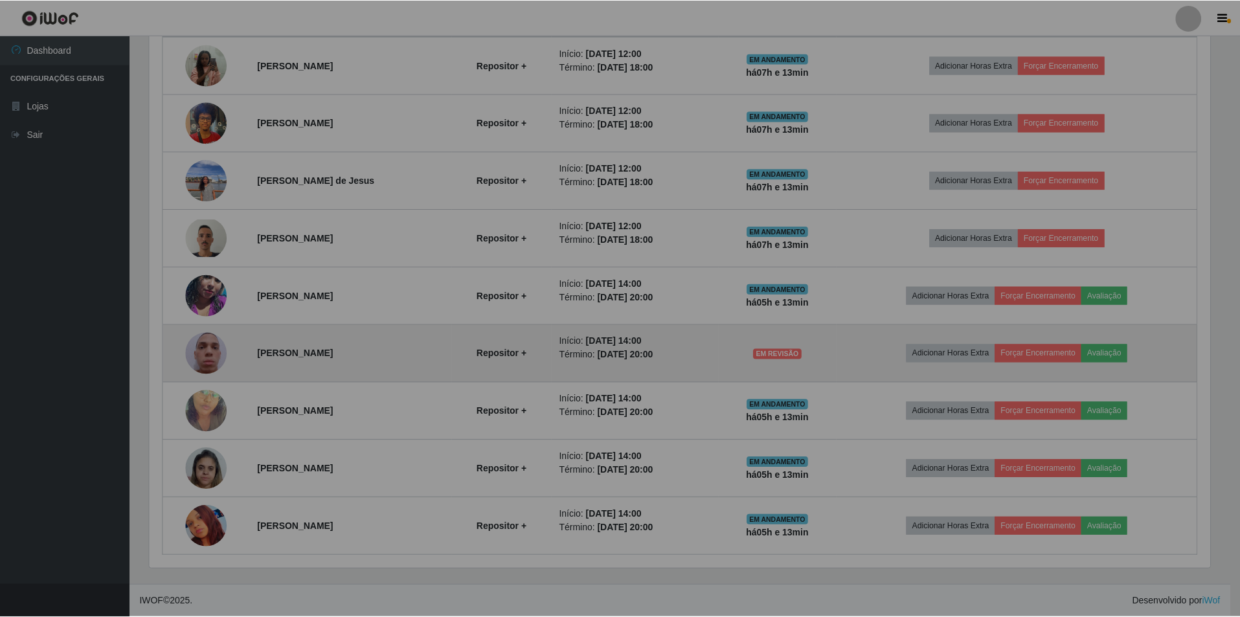
scroll to position [269, 1070]
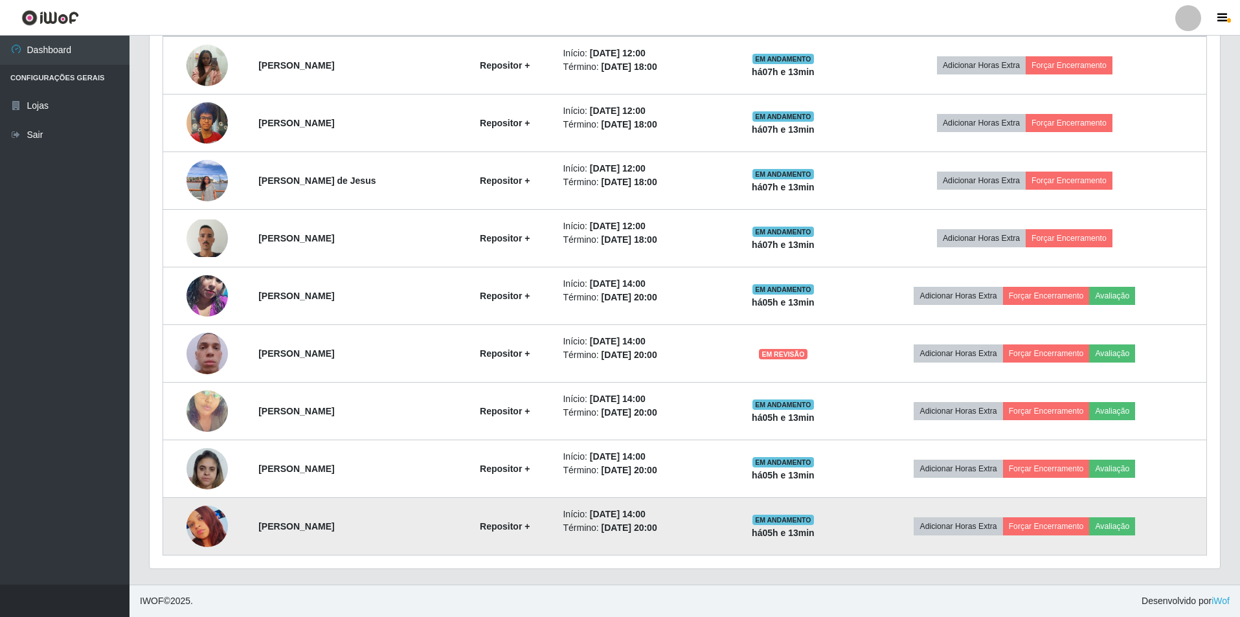
click at [214, 528] on img at bounding box center [206, 526] width 41 height 41
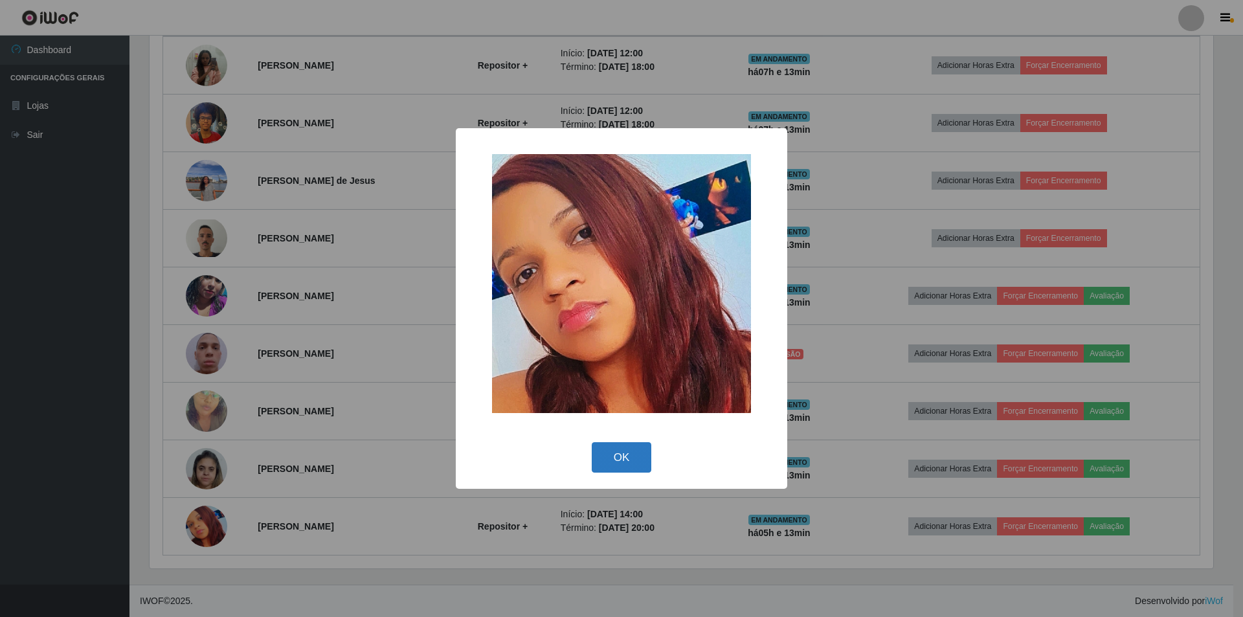
click at [630, 446] on button "OK" at bounding box center [622, 457] width 60 height 30
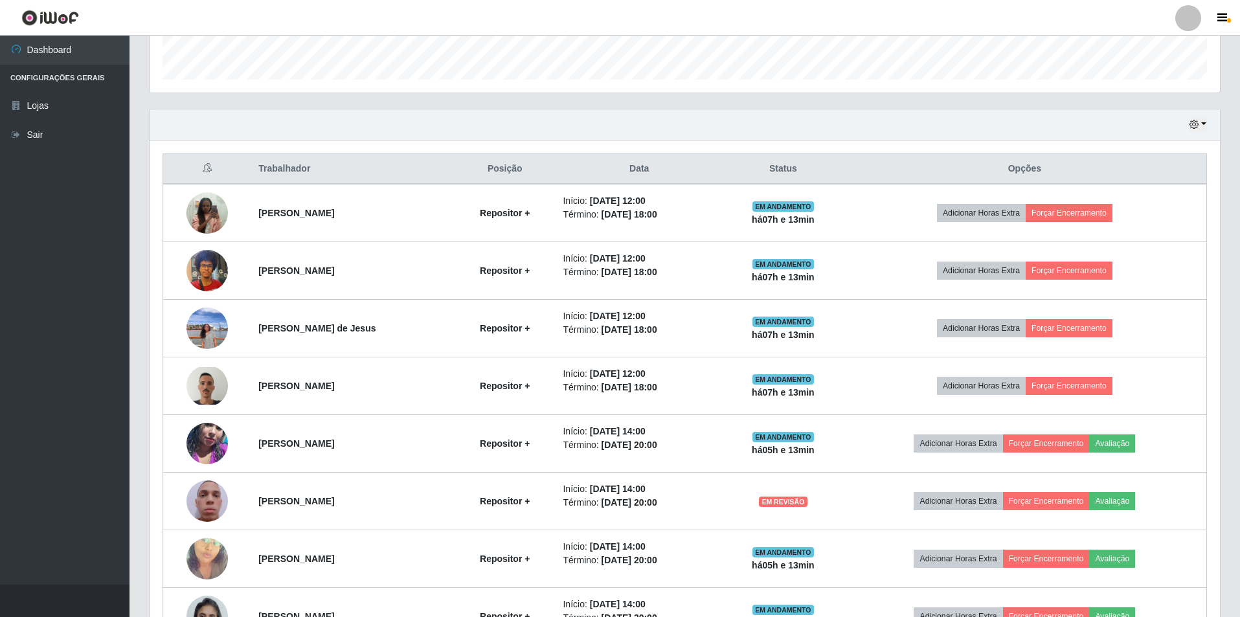
scroll to position [401, 0]
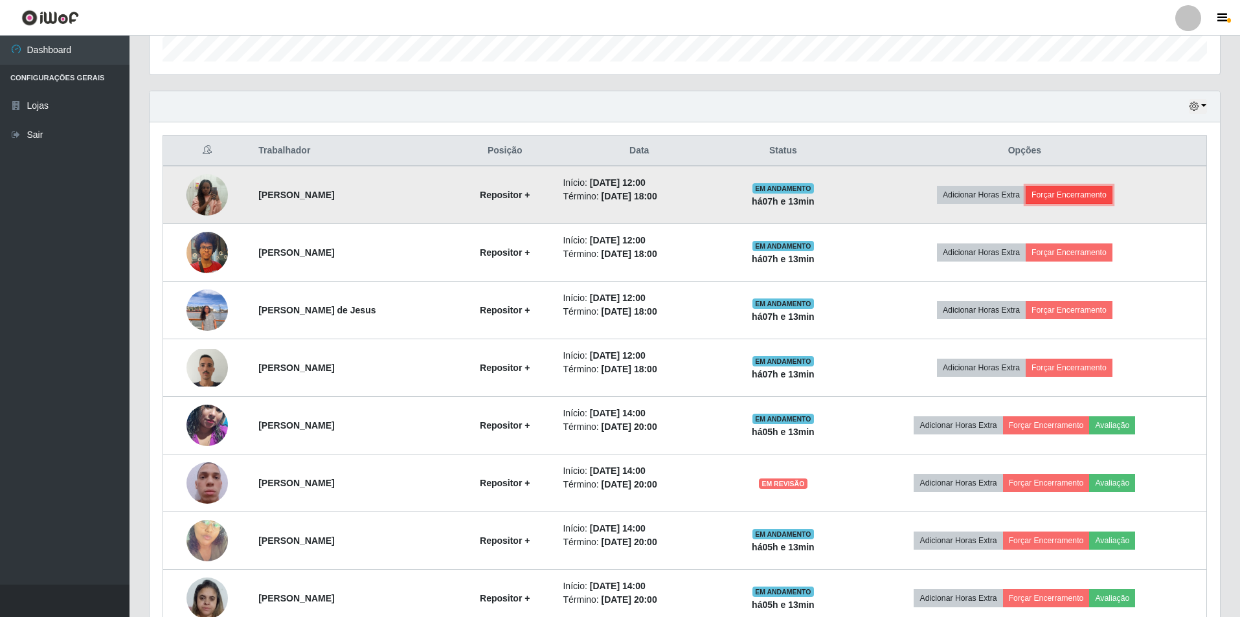
click at [1084, 189] on button "Forçar Encerramento" at bounding box center [1069, 195] width 87 height 18
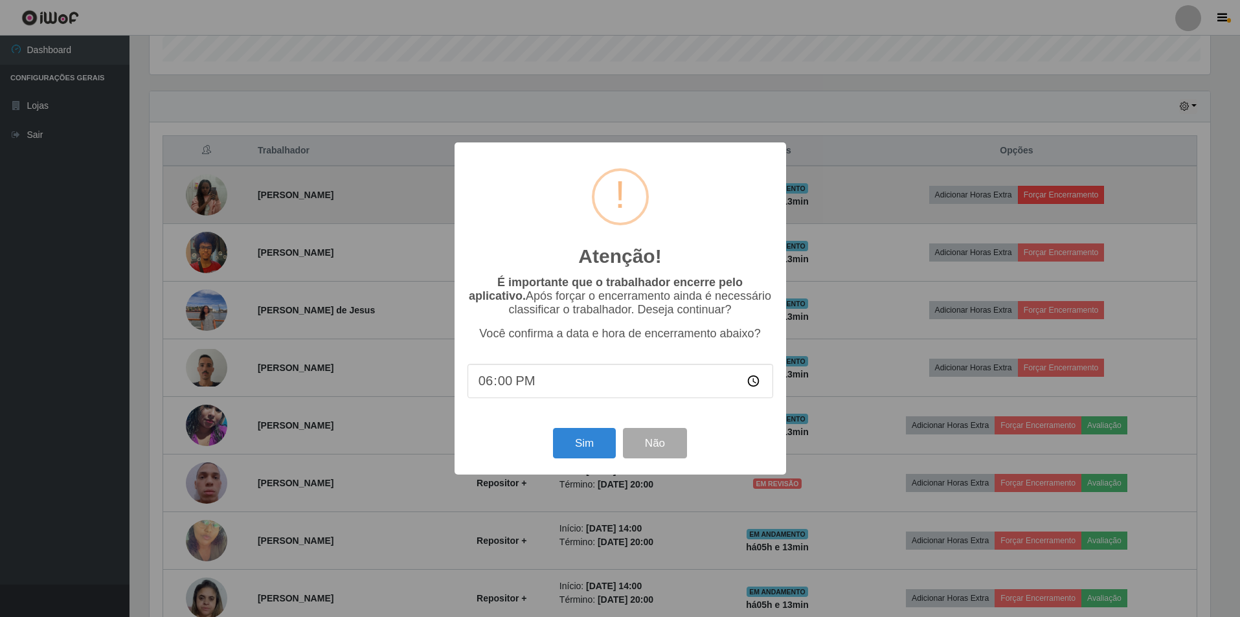
scroll to position [269, 1064]
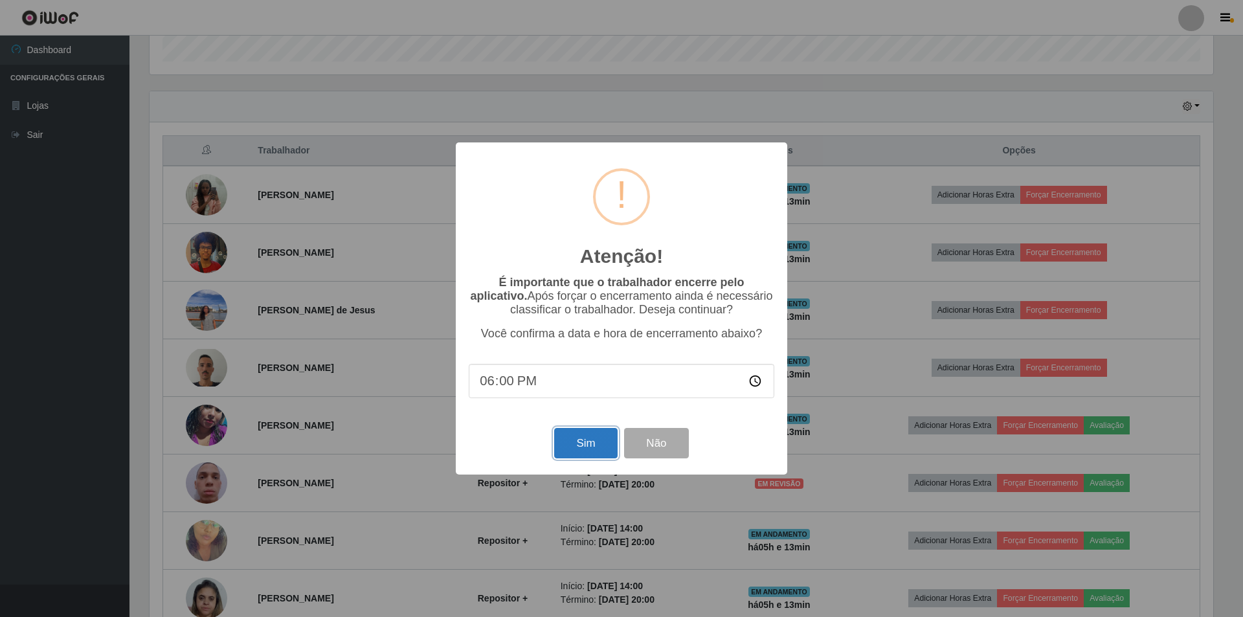
click at [582, 439] on button "Sim" at bounding box center [585, 443] width 63 height 30
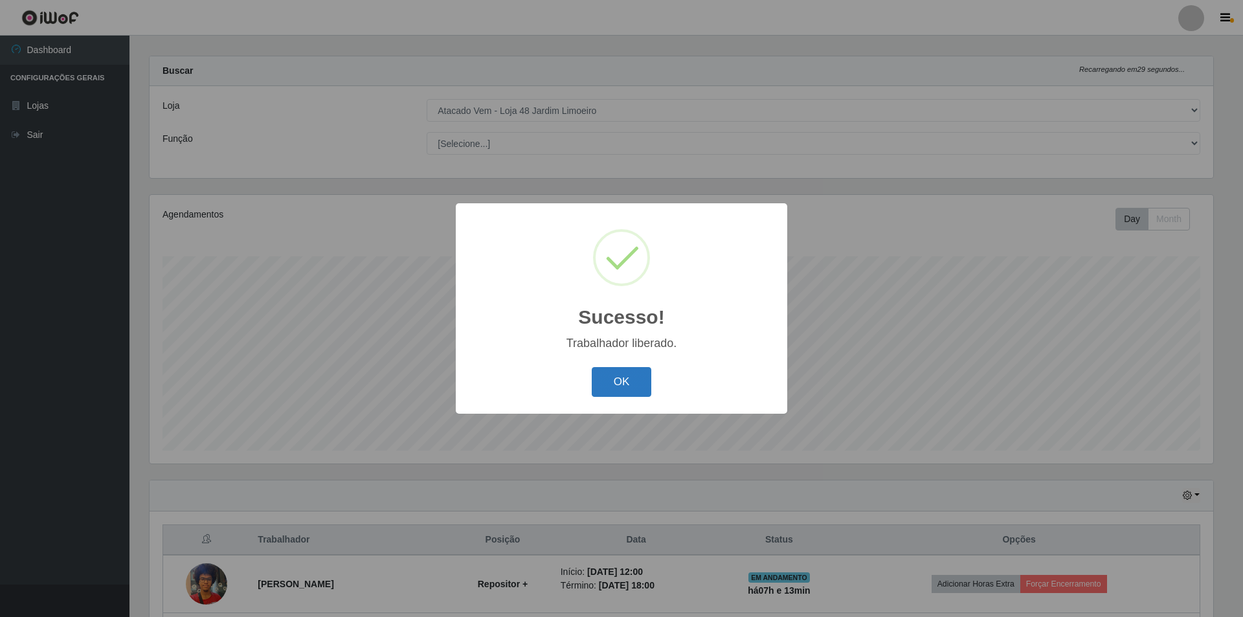
click at [625, 389] on button "OK" at bounding box center [622, 382] width 60 height 30
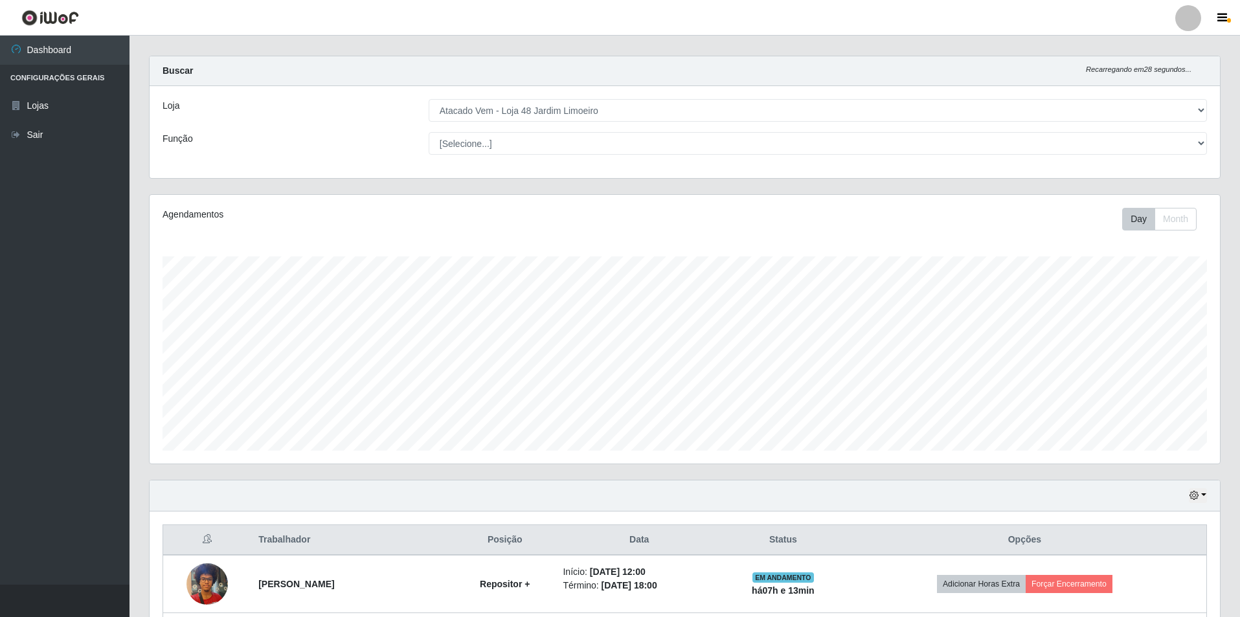
scroll to position [271, 0]
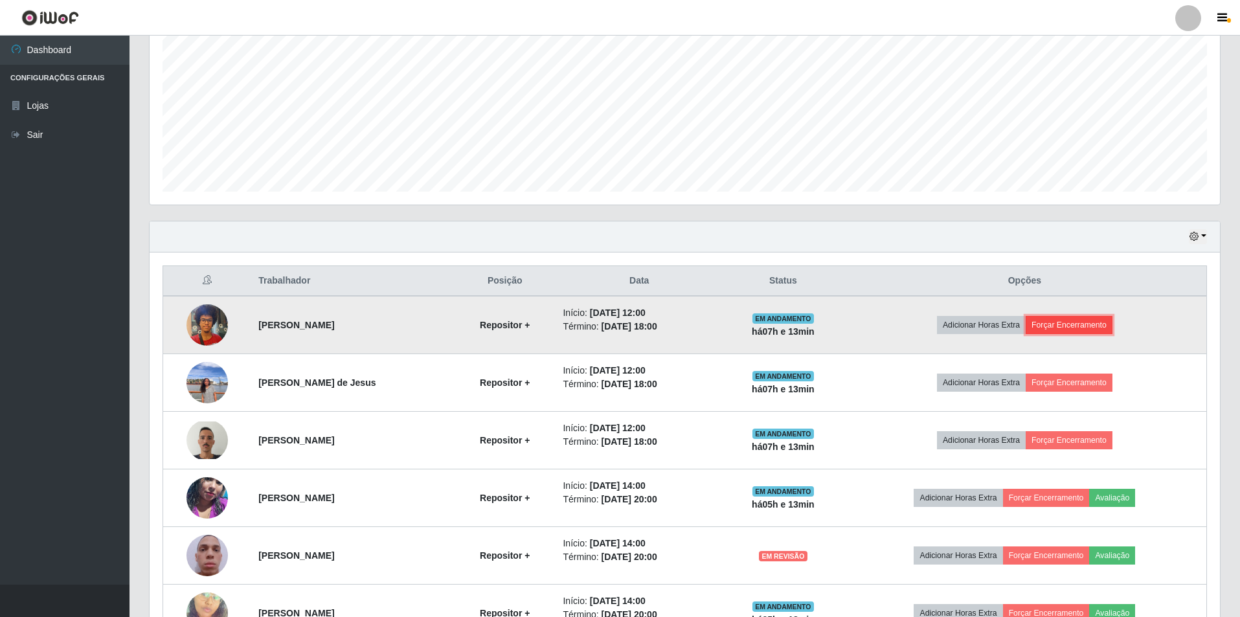
click at [1077, 322] on button "Forçar Encerramento" at bounding box center [1069, 325] width 87 height 18
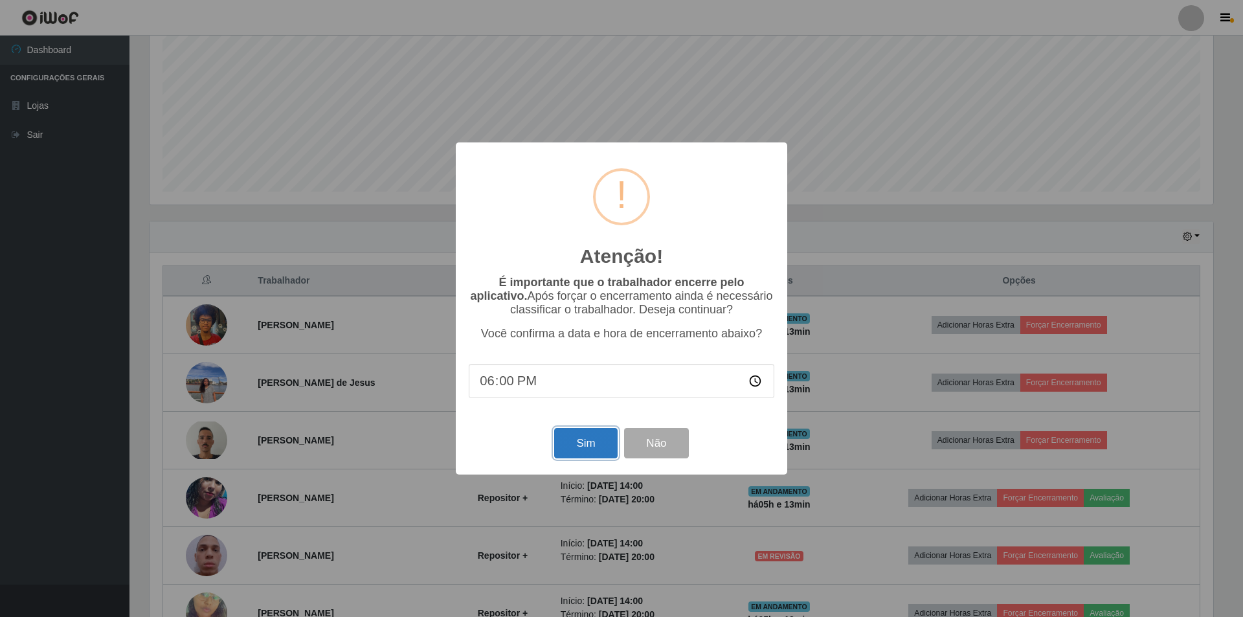
click at [592, 446] on button "Sim" at bounding box center [585, 443] width 63 height 30
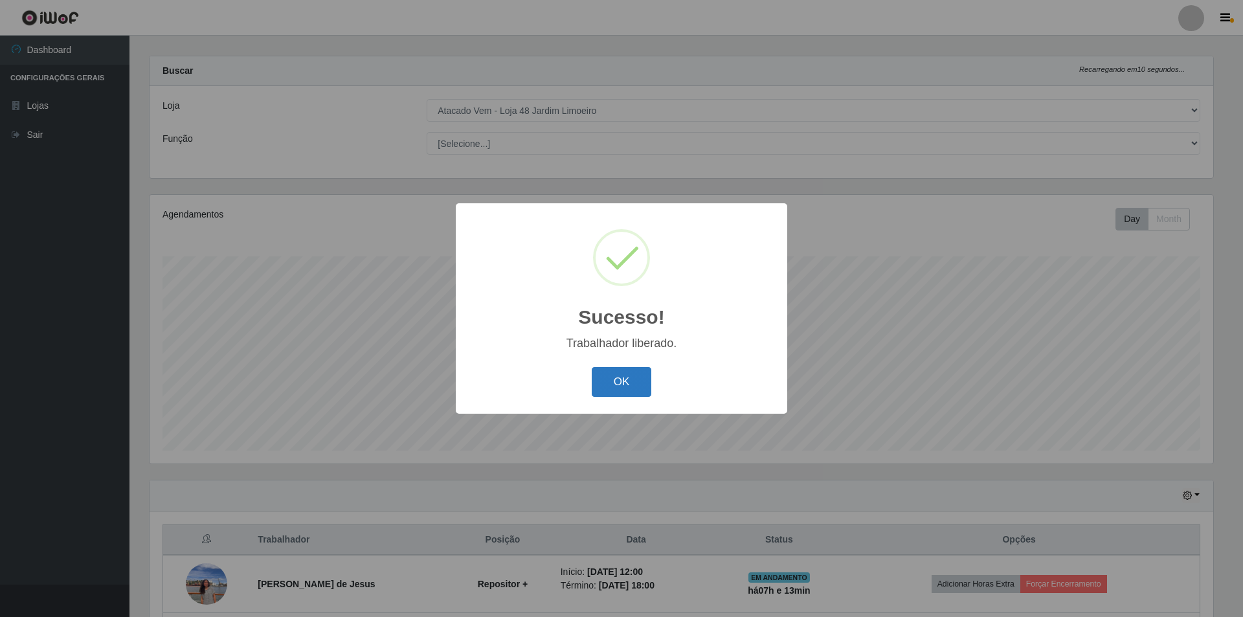
click at [618, 383] on button "OK" at bounding box center [622, 382] width 60 height 30
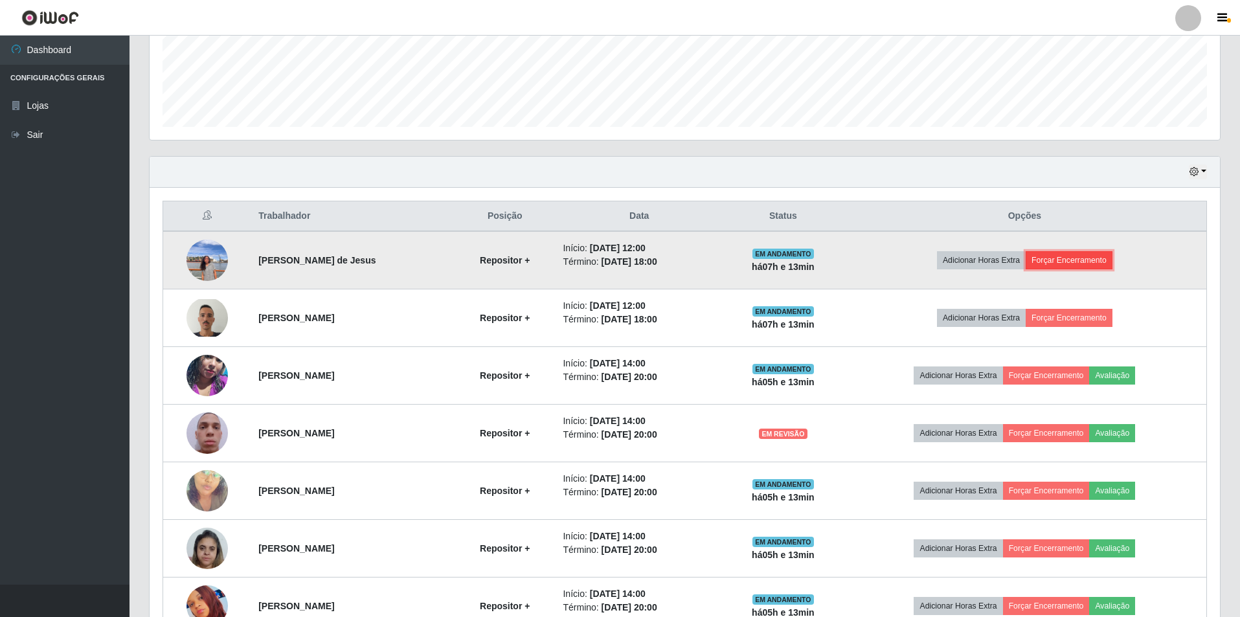
click at [1085, 254] on button "Forçar Encerramento" at bounding box center [1069, 260] width 87 height 18
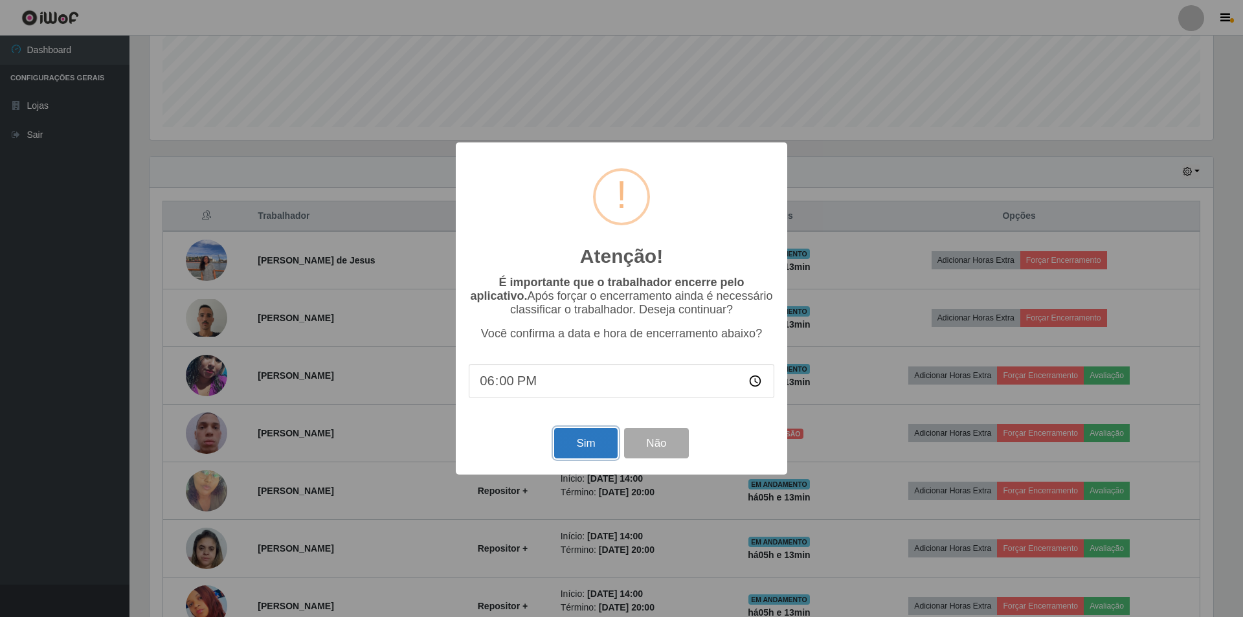
click at [589, 448] on button "Sim" at bounding box center [585, 443] width 63 height 30
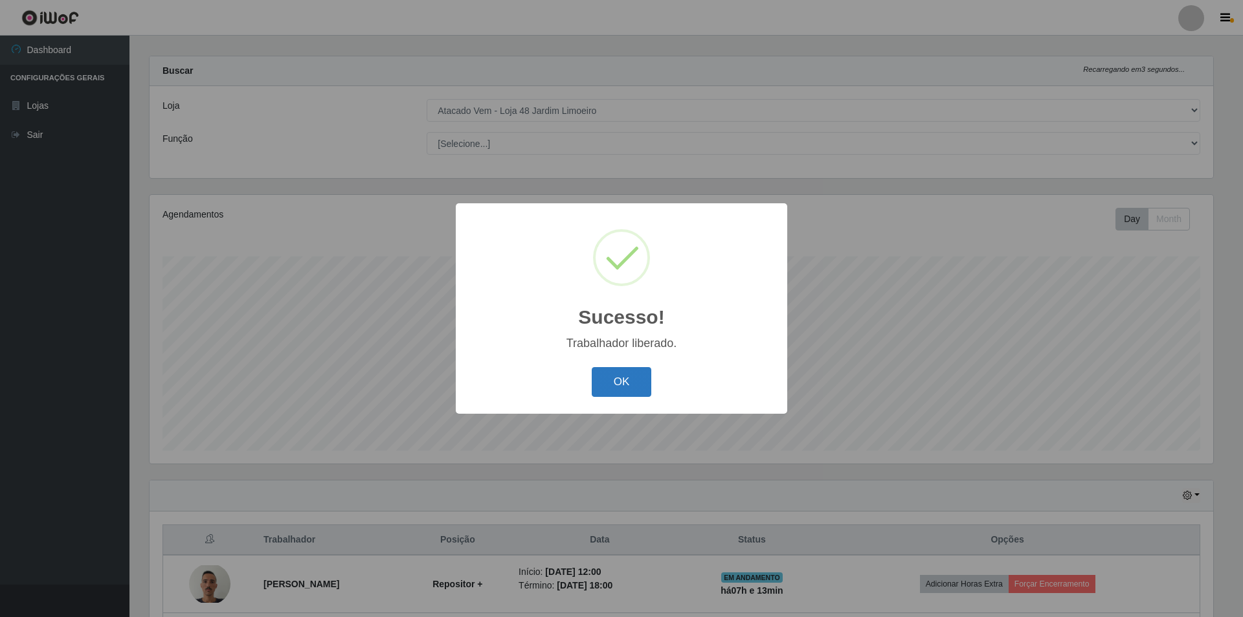
click at [631, 387] on button "OK" at bounding box center [622, 382] width 60 height 30
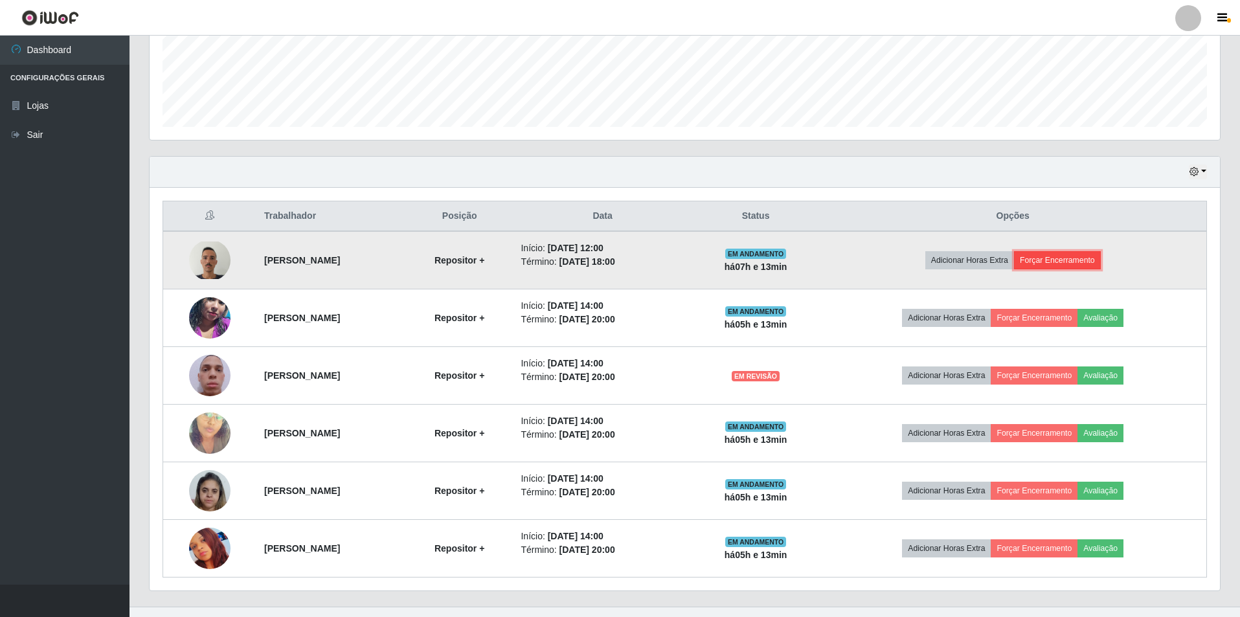
click at [1090, 260] on button "Forçar Encerramento" at bounding box center [1057, 260] width 87 height 18
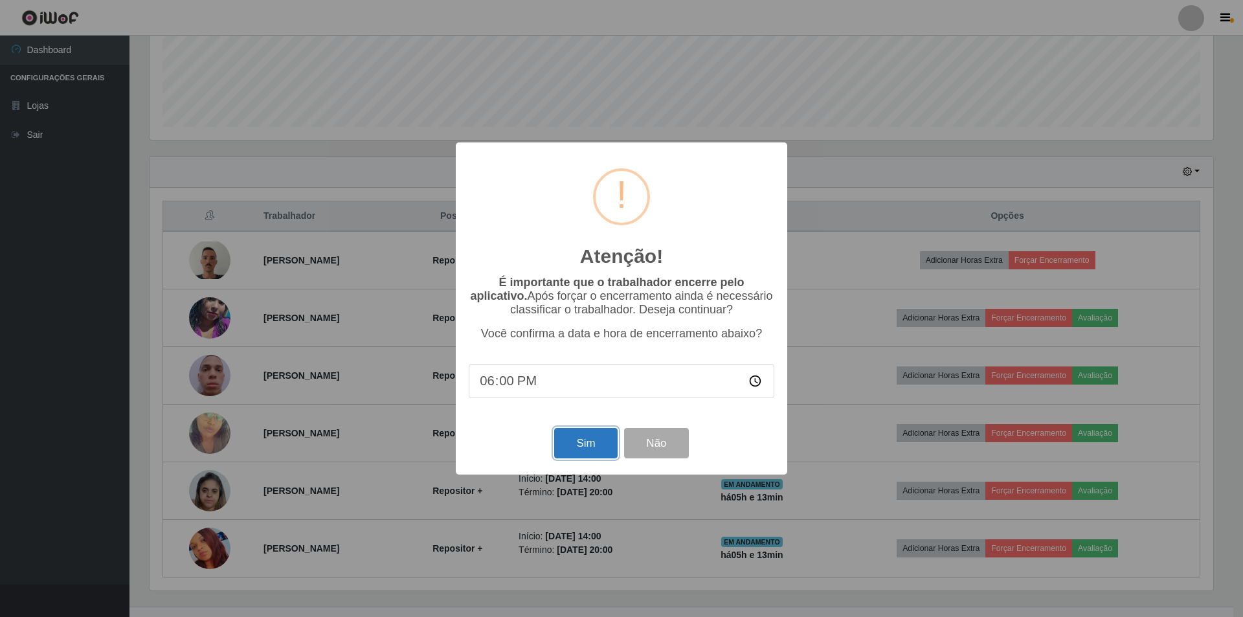
click at [584, 448] on button "Sim" at bounding box center [585, 443] width 63 height 30
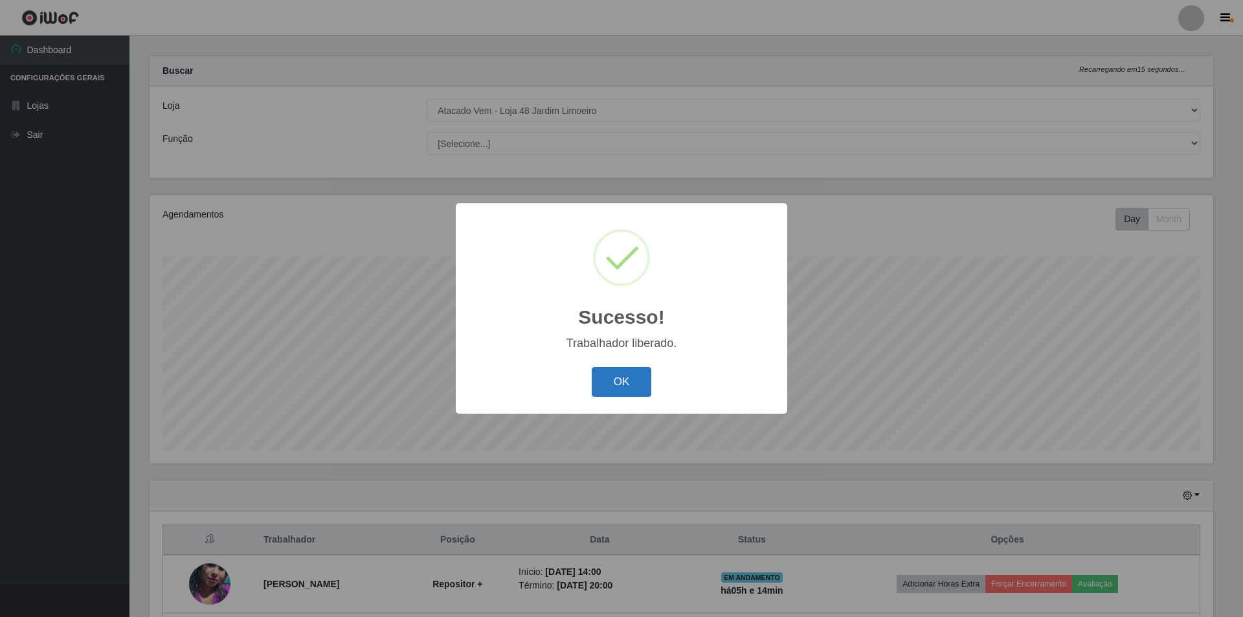
click at [630, 383] on button "OK" at bounding box center [622, 382] width 60 height 30
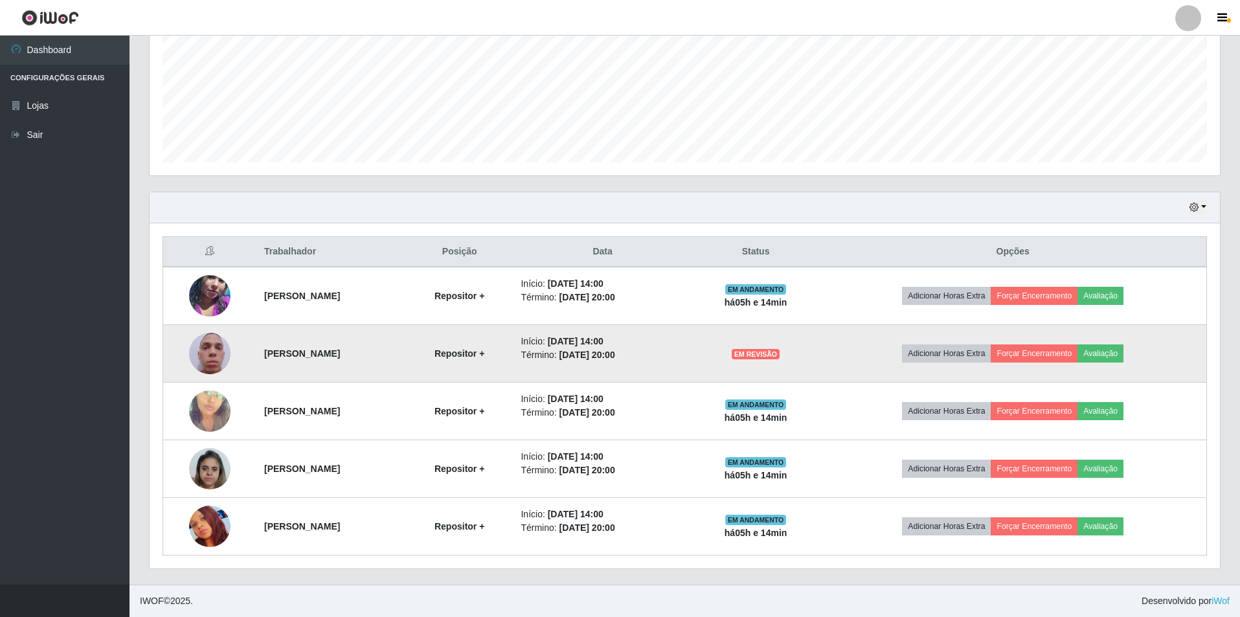
click at [200, 352] on img at bounding box center [209, 354] width 41 height 74
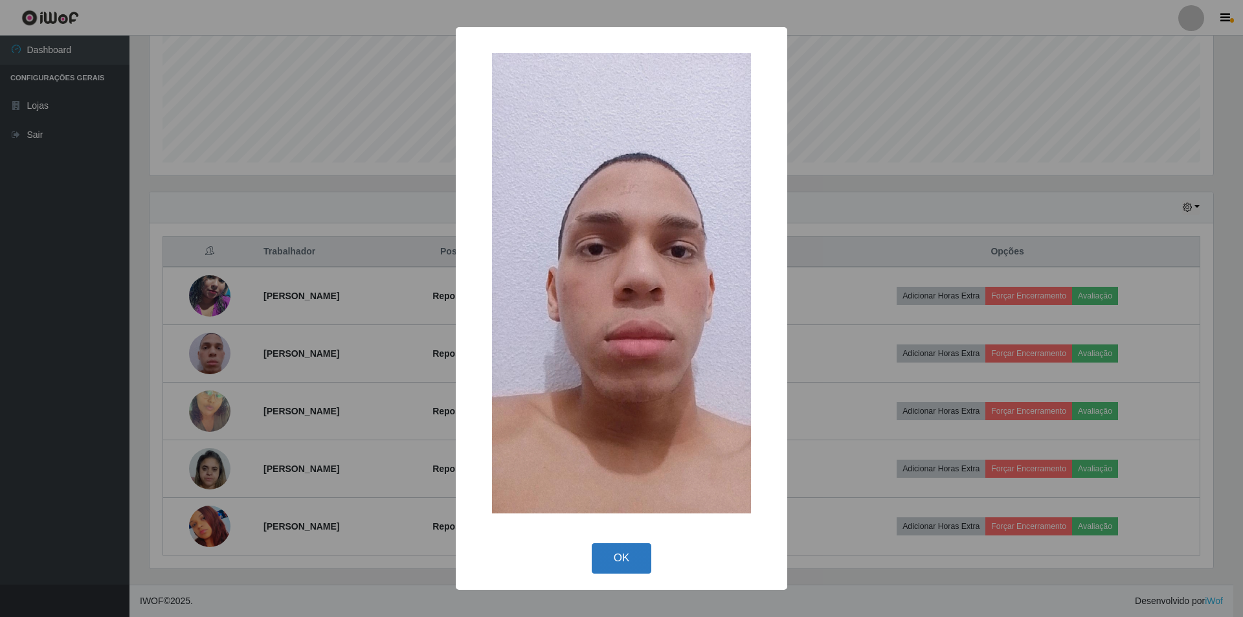
click at [629, 559] on button "OK" at bounding box center [622, 558] width 60 height 30
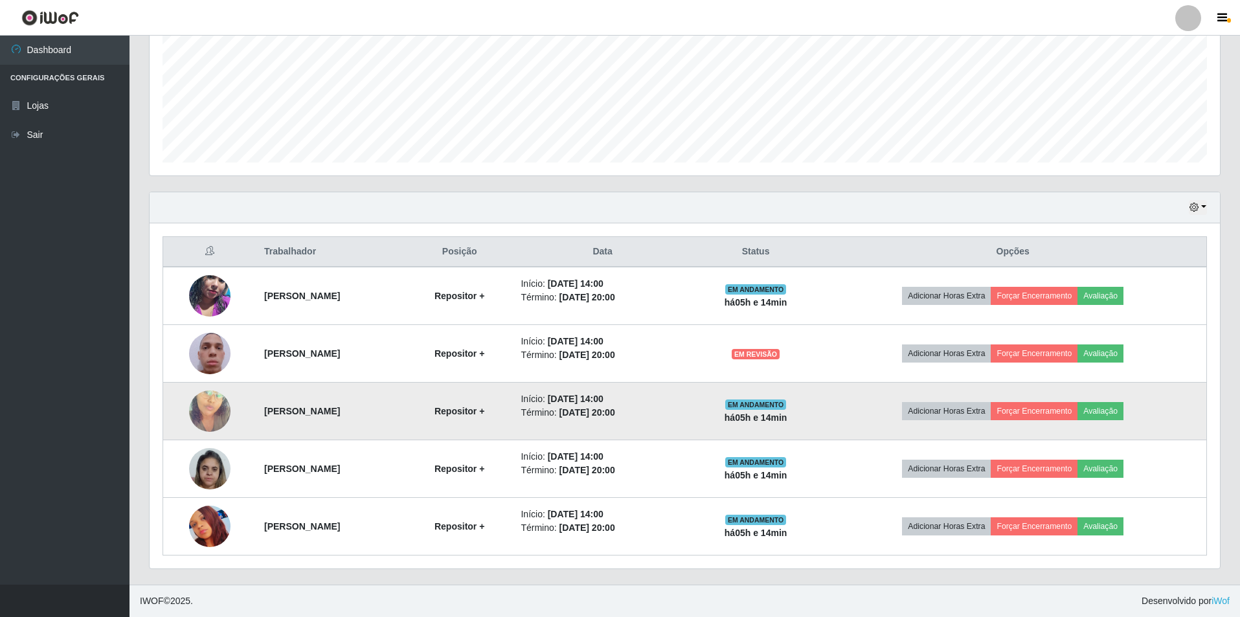
click at [203, 412] on img at bounding box center [209, 411] width 41 height 74
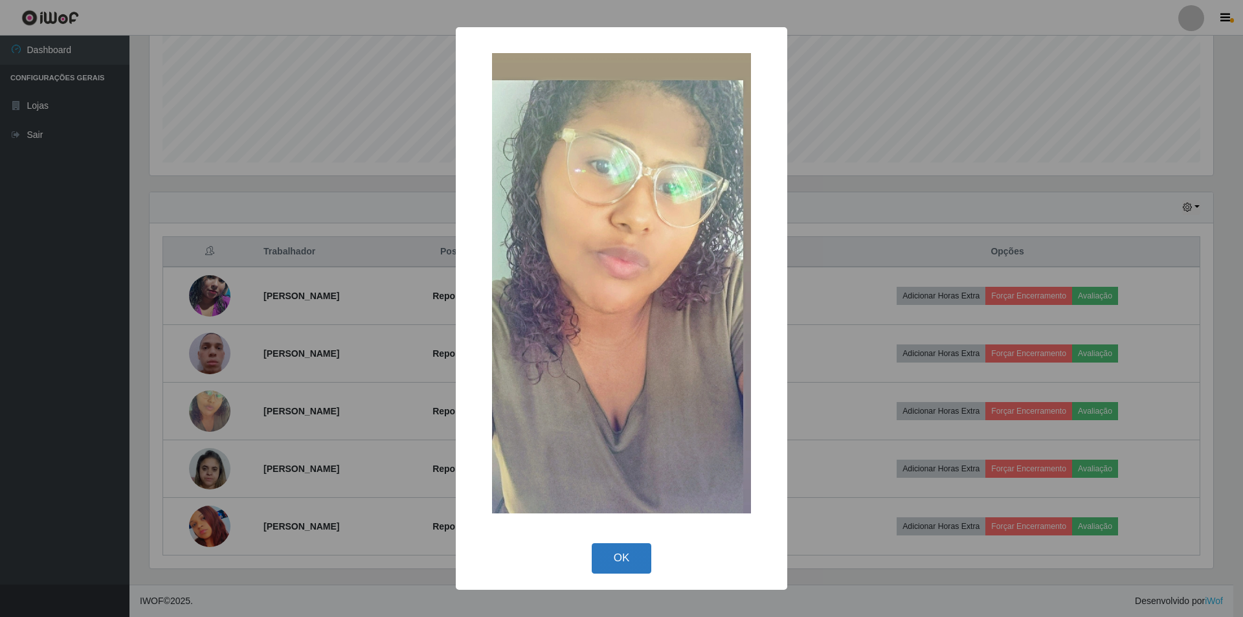
click at [626, 556] on button "OK" at bounding box center [622, 558] width 60 height 30
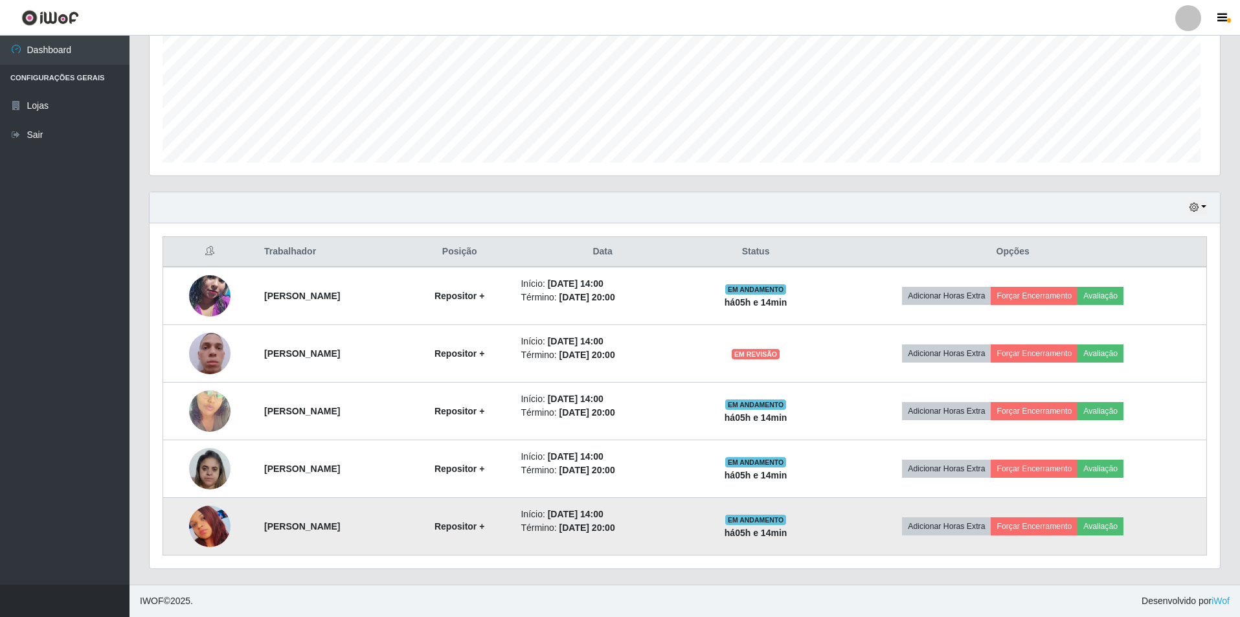
scroll to position [647266, 646465]
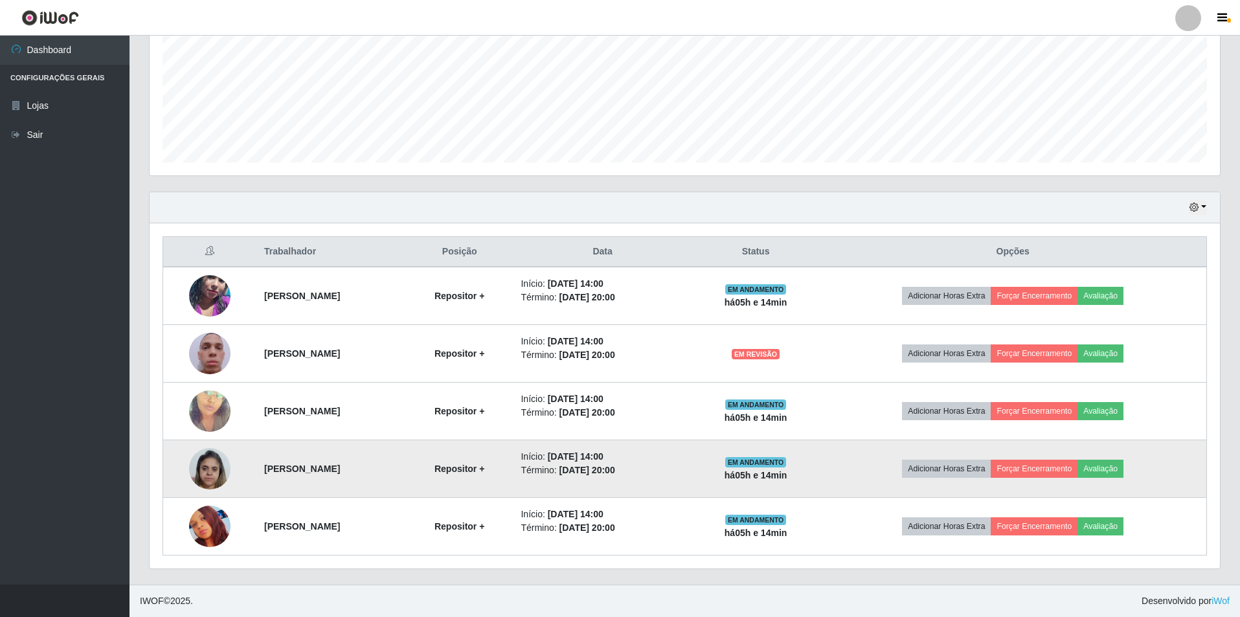
click at [190, 477] on img at bounding box center [209, 468] width 41 height 55
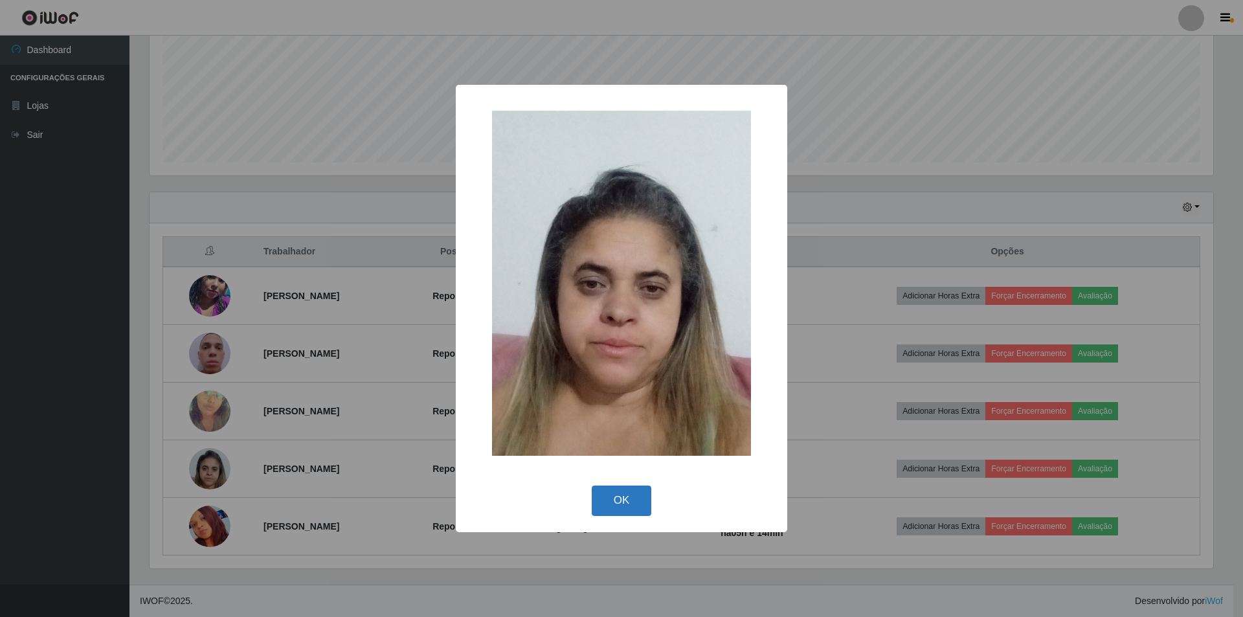
click at [635, 502] on button "OK" at bounding box center [622, 501] width 60 height 30
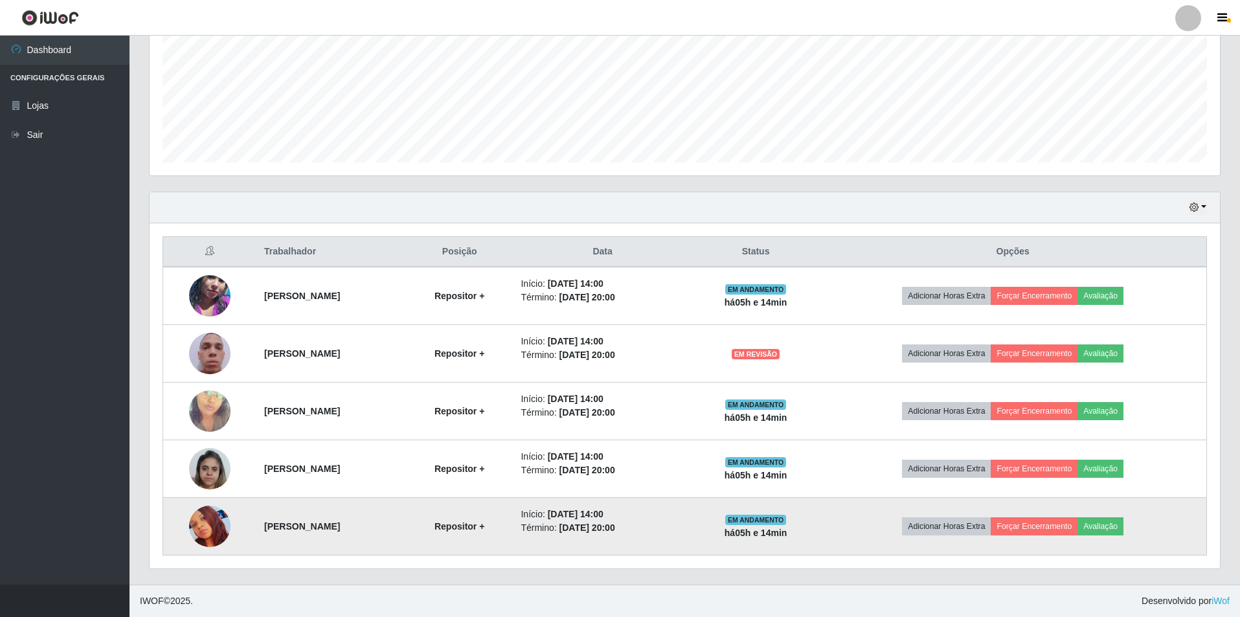
click at [199, 524] on img at bounding box center [209, 526] width 41 height 41
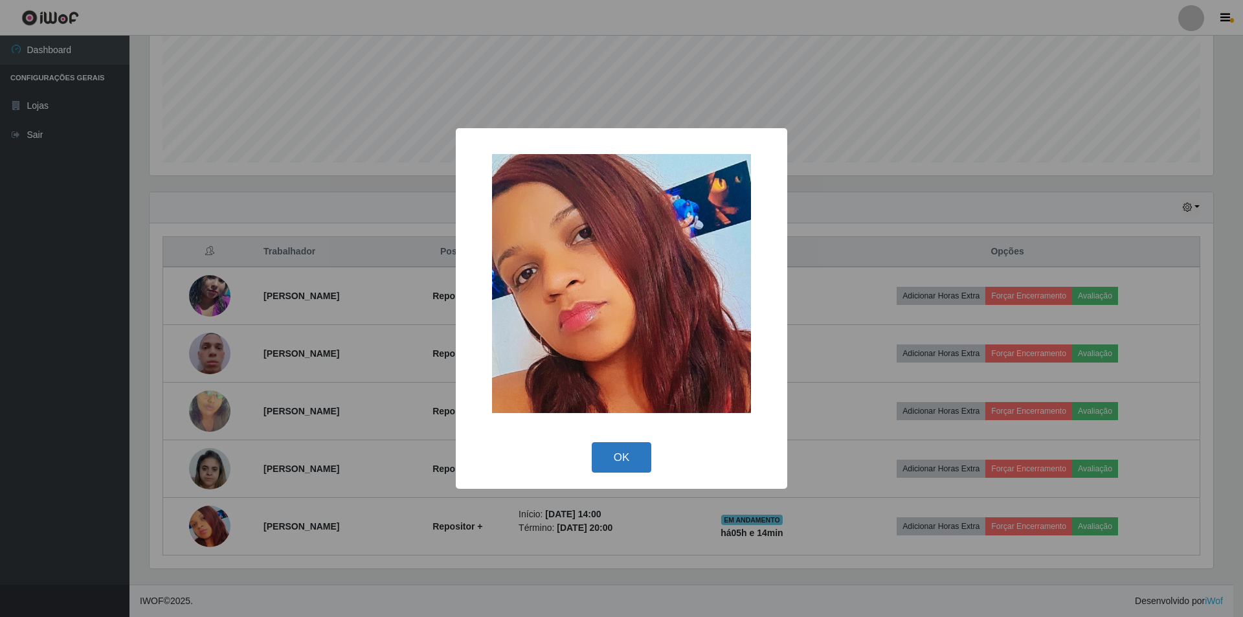
click at [630, 462] on button "OK" at bounding box center [622, 457] width 60 height 30
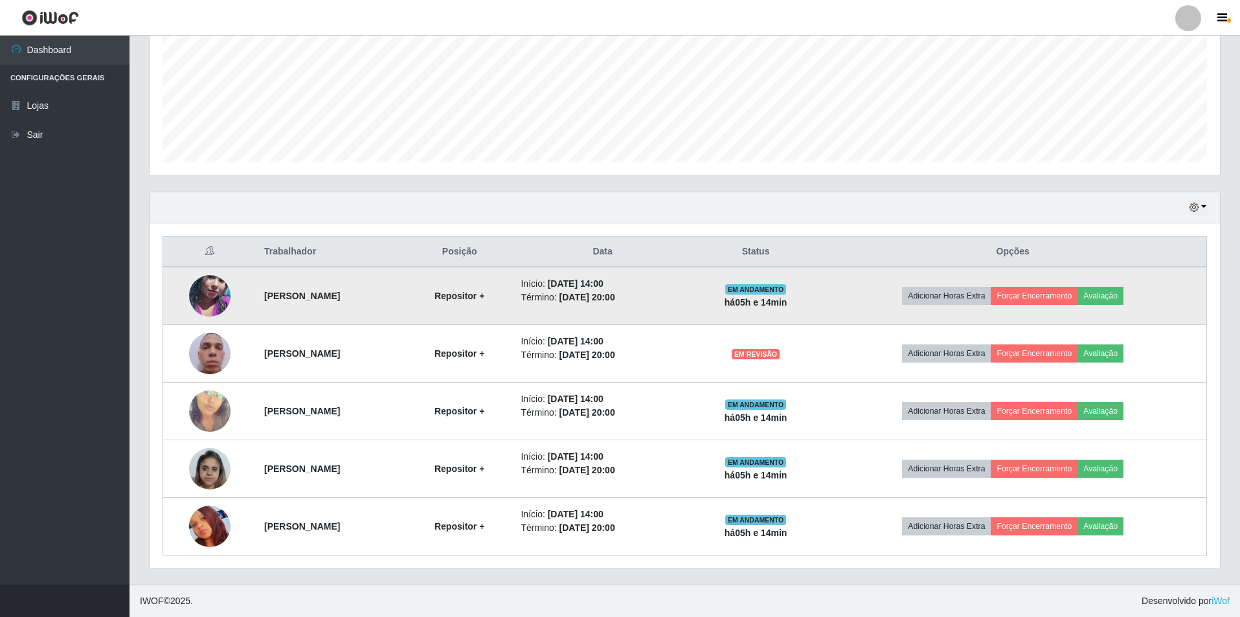
click at [191, 288] on img at bounding box center [209, 296] width 41 height 74
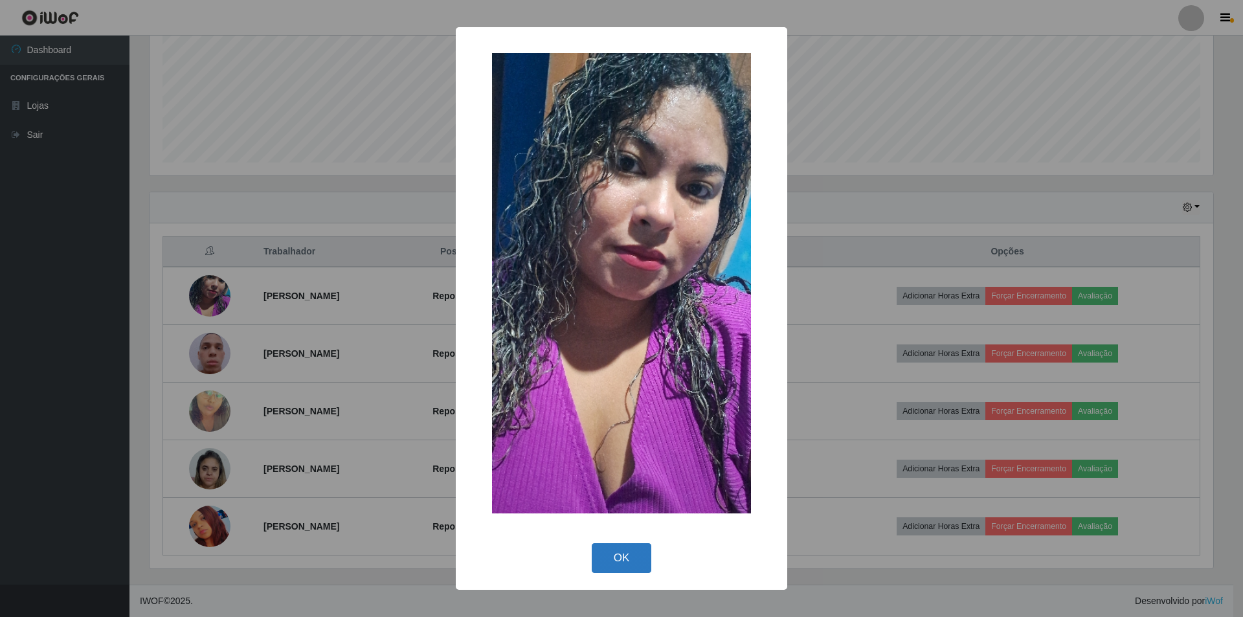
click at [621, 556] on button "OK" at bounding box center [622, 558] width 60 height 30
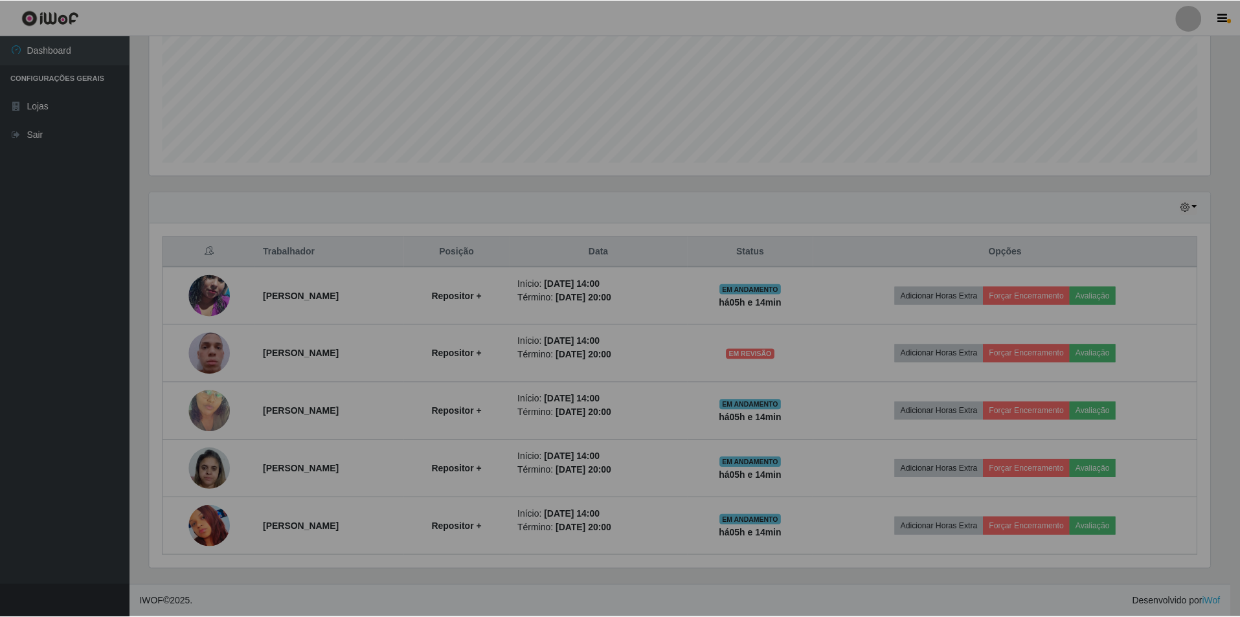
scroll to position [269, 1070]
